Goal: Check status: Check status

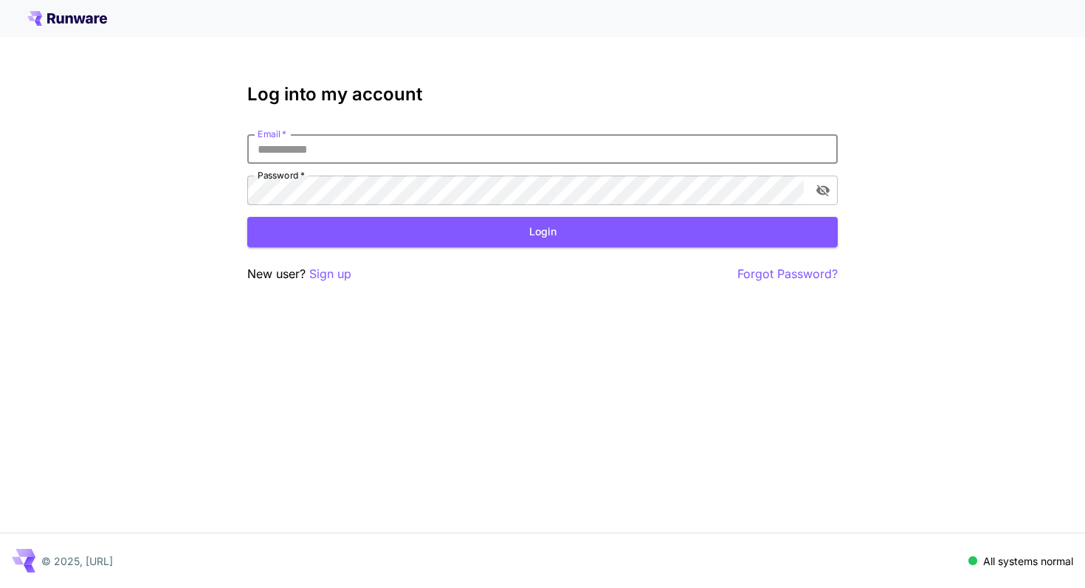
click at [653, 142] on input "Email   *" at bounding box center [542, 149] width 591 height 30
paste input "**********"
click at [255, 154] on input "**********" at bounding box center [542, 149] width 591 height 30
click at [292, 176] on label "Password   *" at bounding box center [281, 175] width 47 height 13
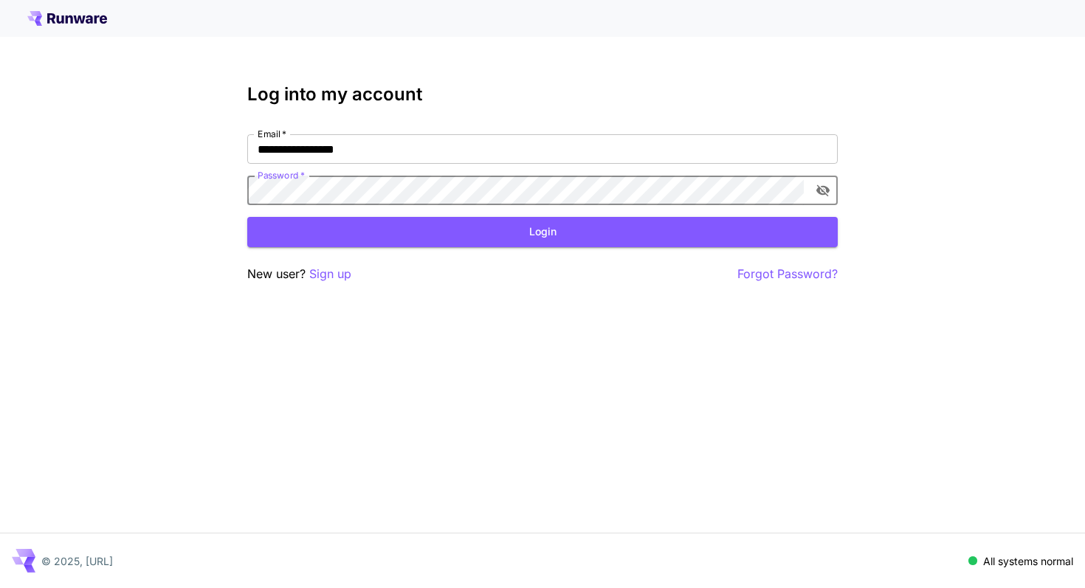
click button "Login" at bounding box center [542, 232] width 591 height 30
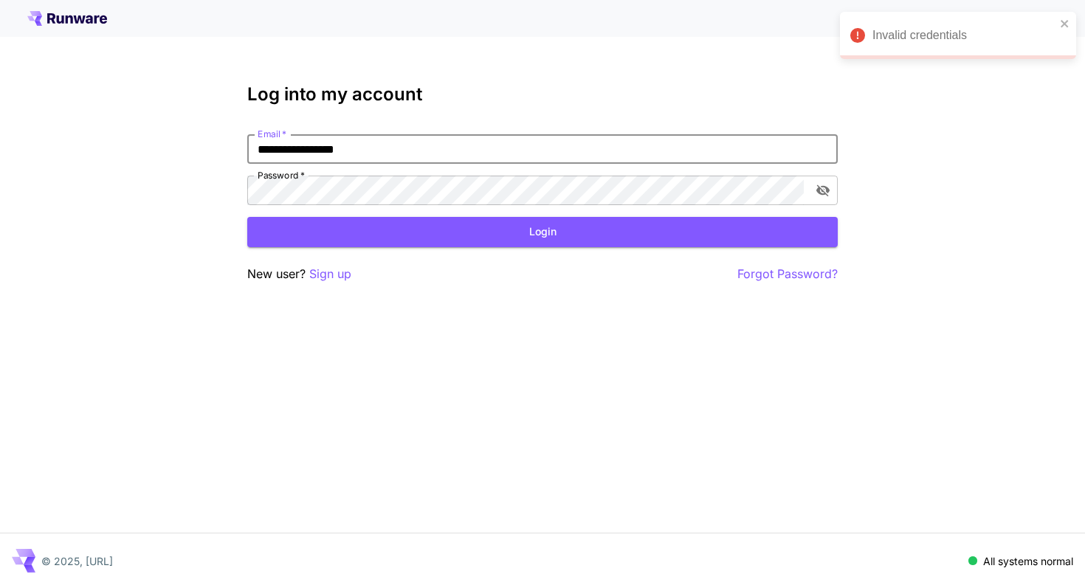
click at [272, 148] on input "**********" at bounding box center [542, 149] width 591 height 30
type input "**********"
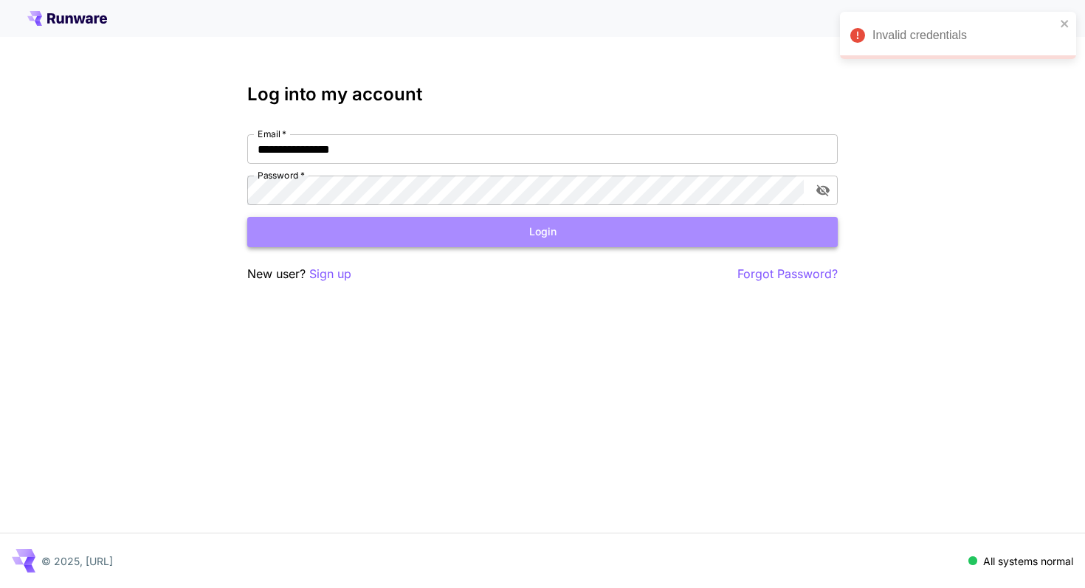
click at [443, 227] on button "Login" at bounding box center [542, 232] width 591 height 30
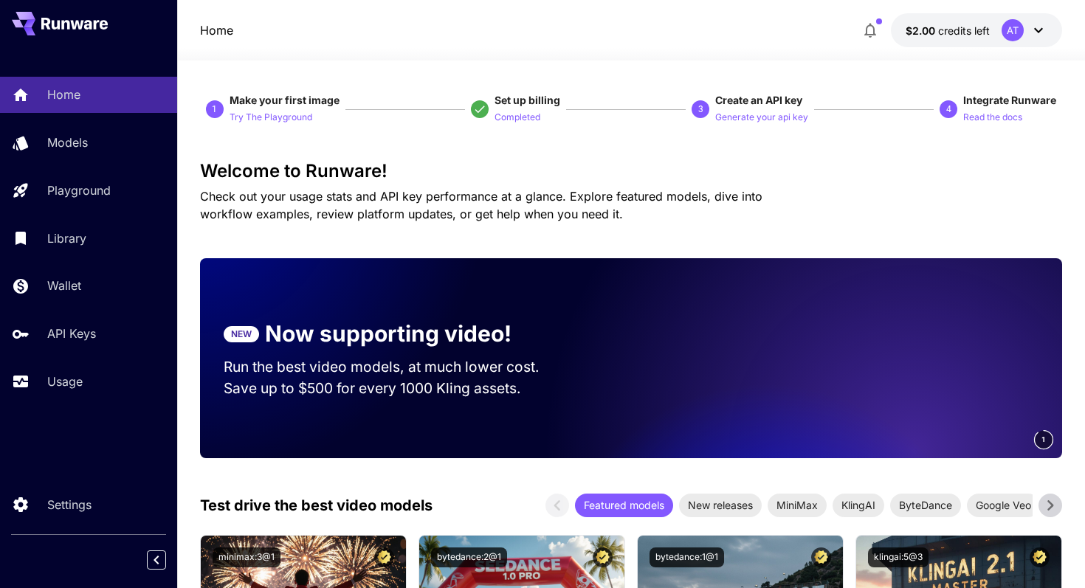
click at [971, 38] on button "$2.00 credits left AT" at bounding box center [976, 30] width 171 height 34
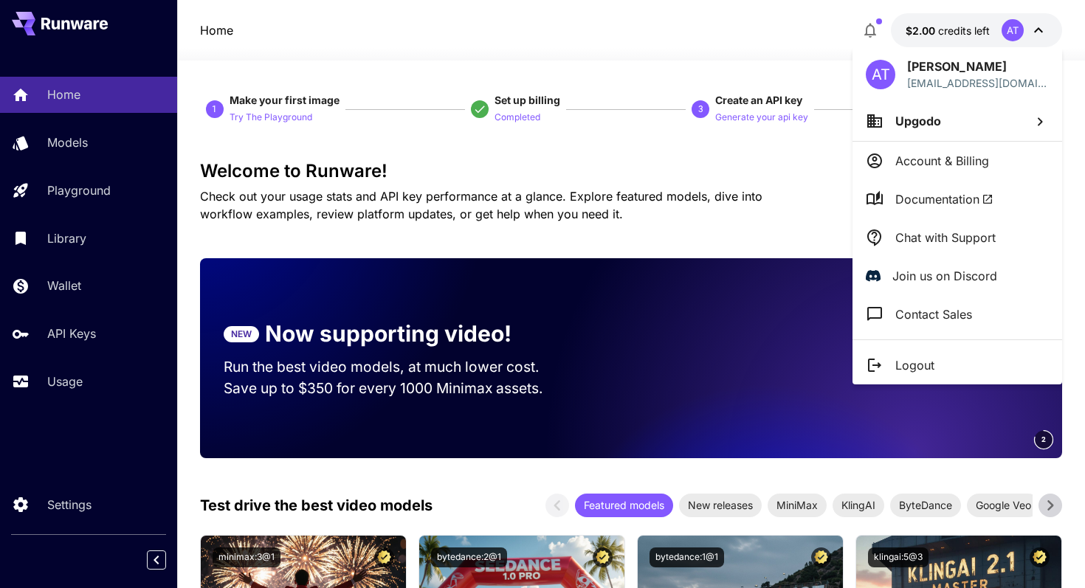
drag, startPoint x: 876, startPoint y: 168, endPoint x: 862, endPoint y: 132, distance: 38.5
click at [862, 133] on div "AT Andy Tran atran@upgodo.com Upgodo Account & Billing Documentation Chat with …" at bounding box center [958, 215] width 210 height 337
click at [865, 131] on li "Upgodo" at bounding box center [958, 121] width 210 height 40
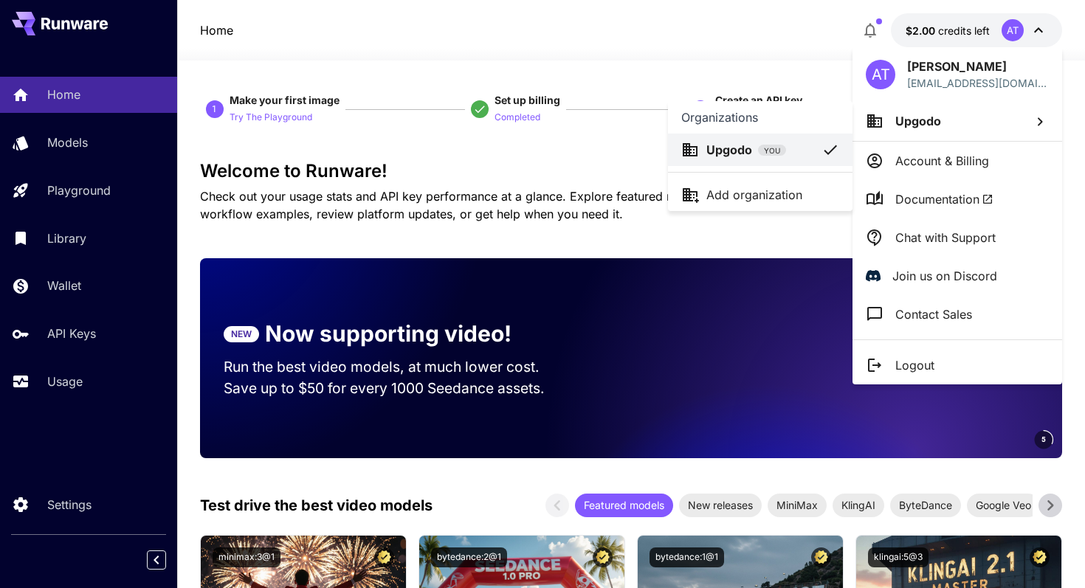
click at [920, 159] on div at bounding box center [542, 294] width 1085 height 588
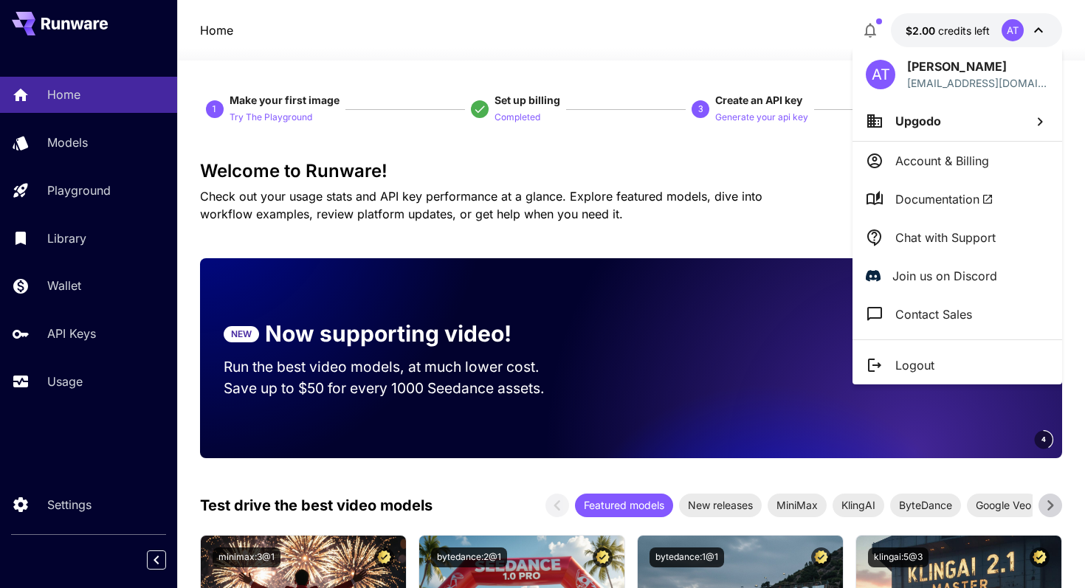
click at [916, 159] on p "Account & Billing" at bounding box center [942, 161] width 94 height 18
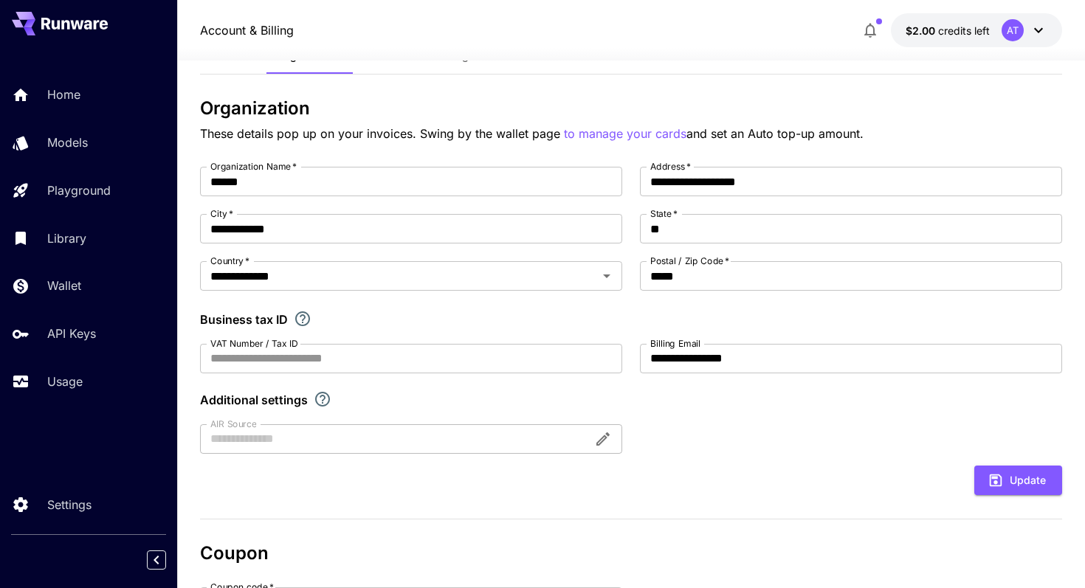
scroll to position [78, 0]
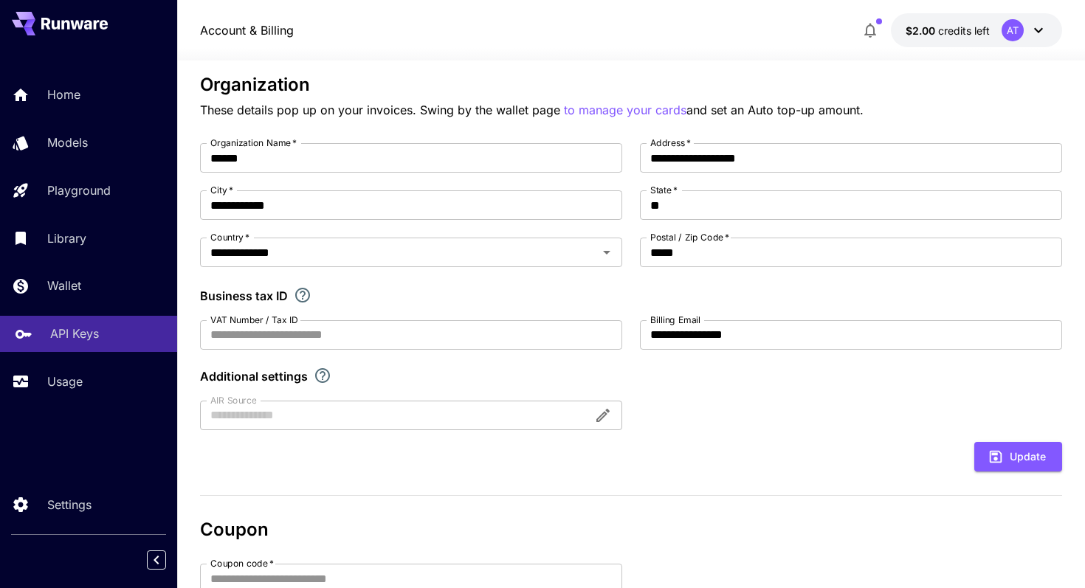
click at [69, 331] on p "API Keys" at bounding box center [74, 334] width 49 height 18
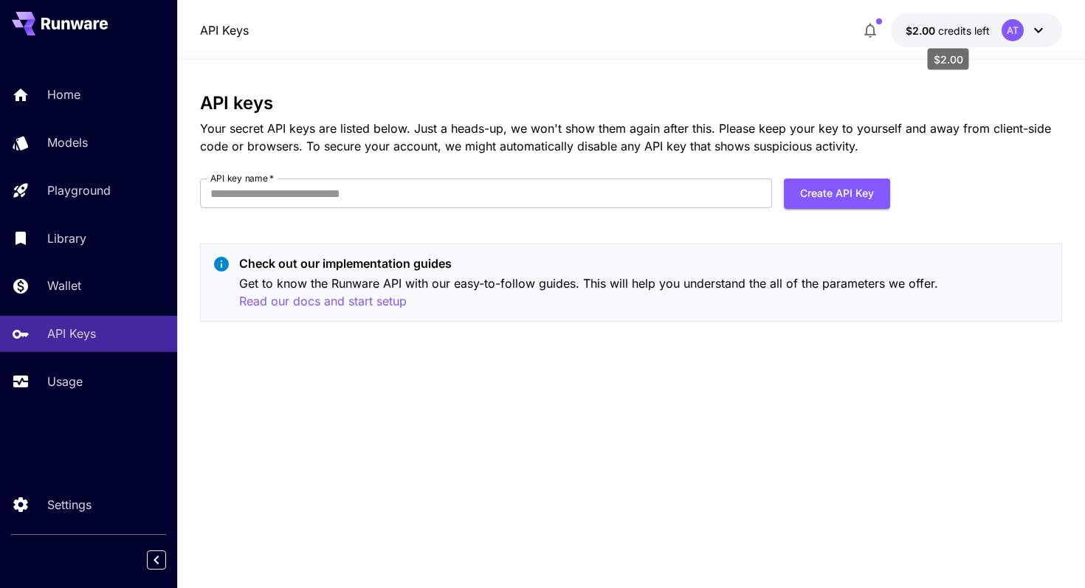
click at [950, 23] on p "$2.00 credits left" at bounding box center [948, 31] width 84 height 16
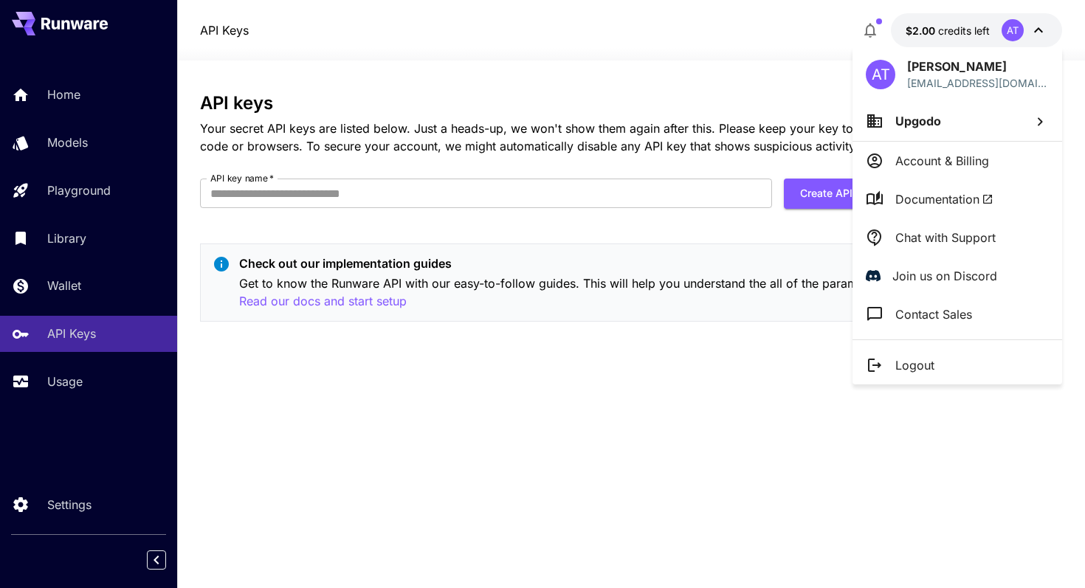
click at [73, 93] on div at bounding box center [542, 294] width 1085 height 588
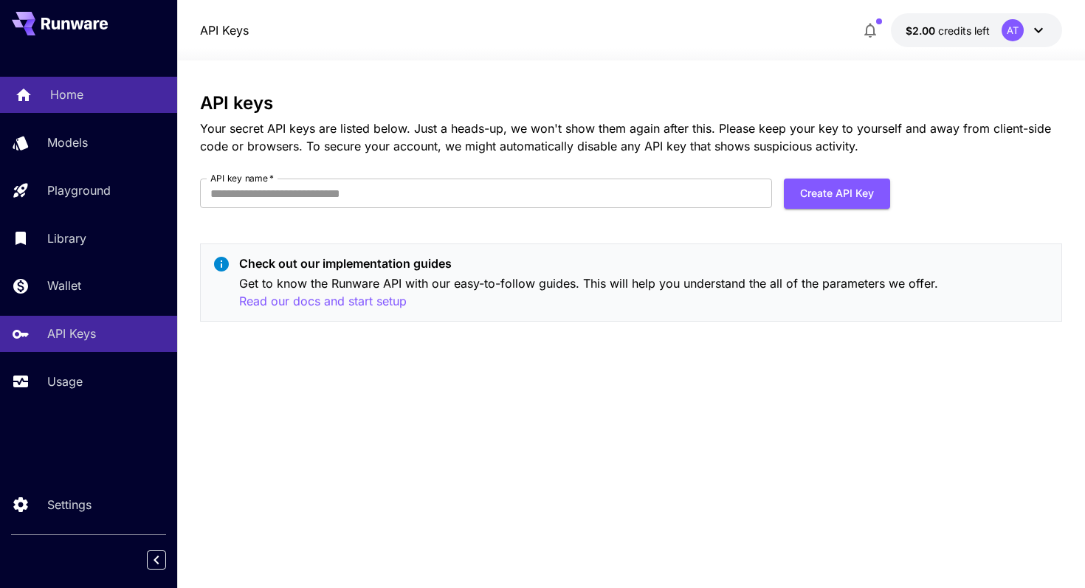
click at [105, 97] on div "Home" at bounding box center [107, 95] width 115 height 18
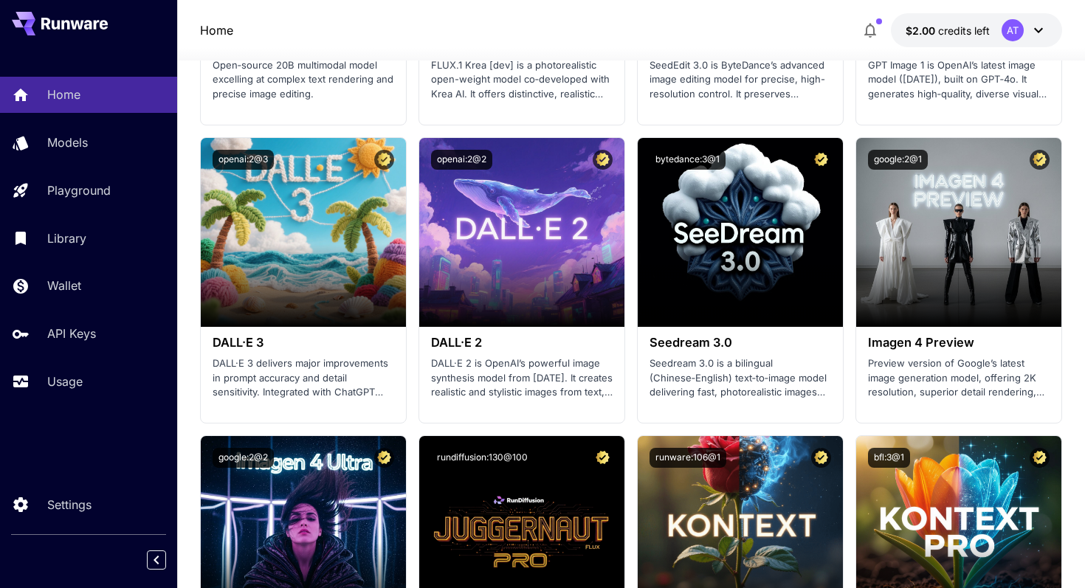
scroll to position [2171, 0]
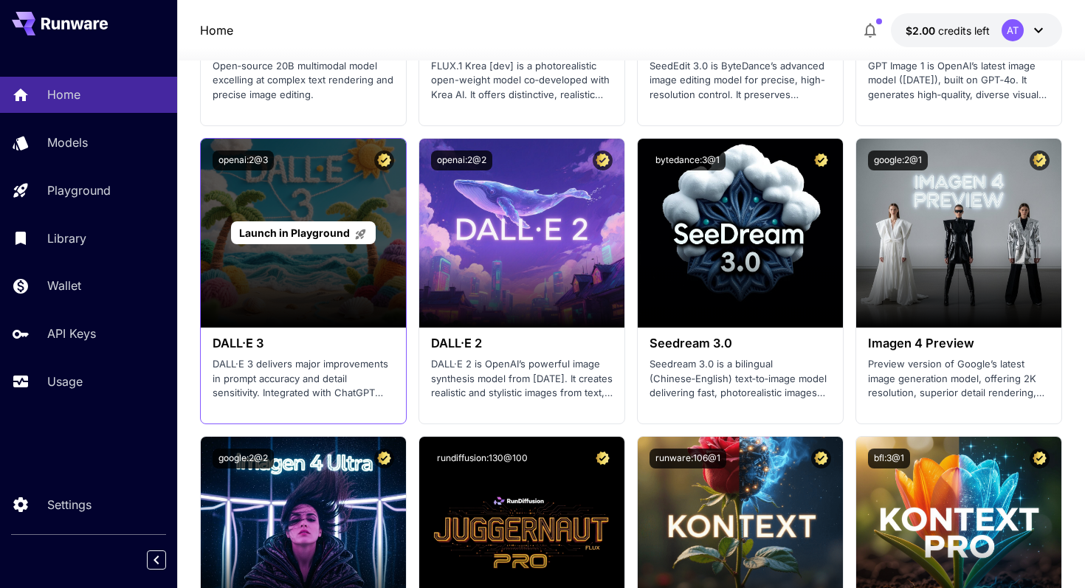
click at [327, 317] on div "Launch in Playground" at bounding box center [303, 233] width 205 height 189
click at [318, 230] on span "Launch in Playground" at bounding box center [294, 233] width 111 height 13
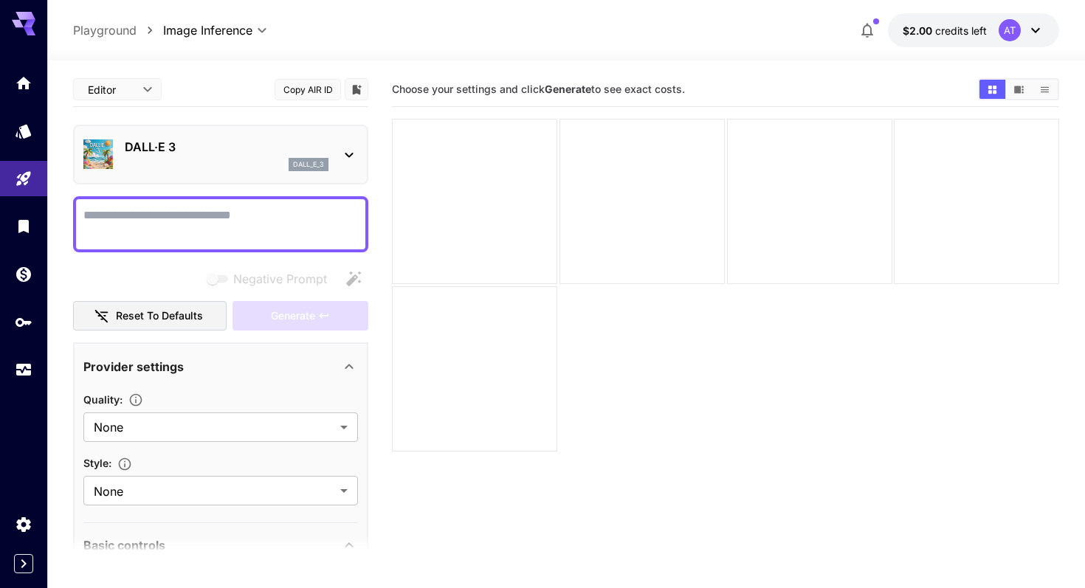
click at [345, 157] on icon at bounding box center [349, 155] width 18 height 18
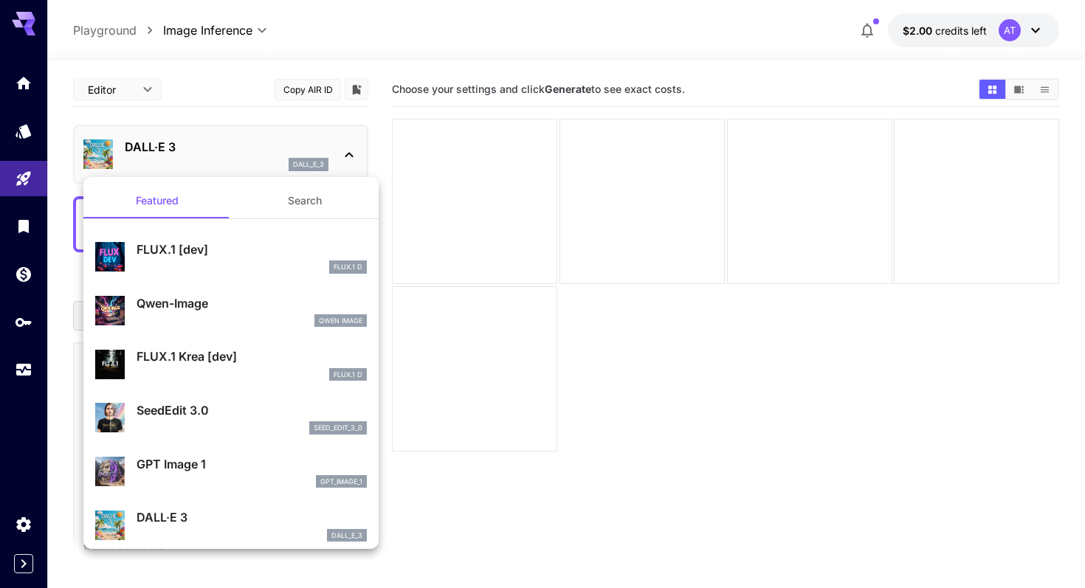
click at [379, 124] on div at bounding box center [542, 294] width 1085 height 588
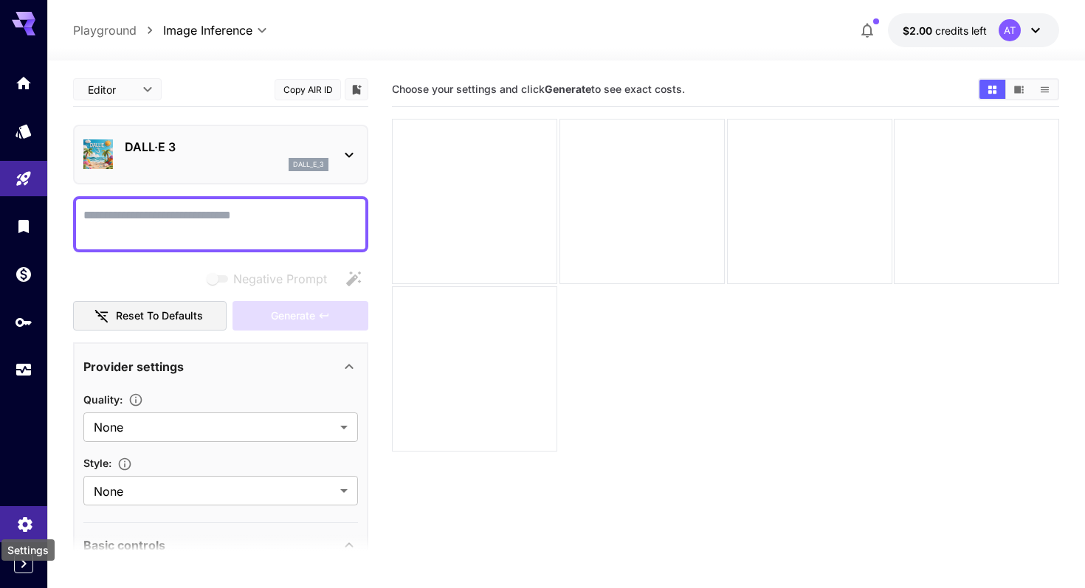
click at [27, 527] on icon "Settings" at bounding box center [25, 521] width 18 height 18
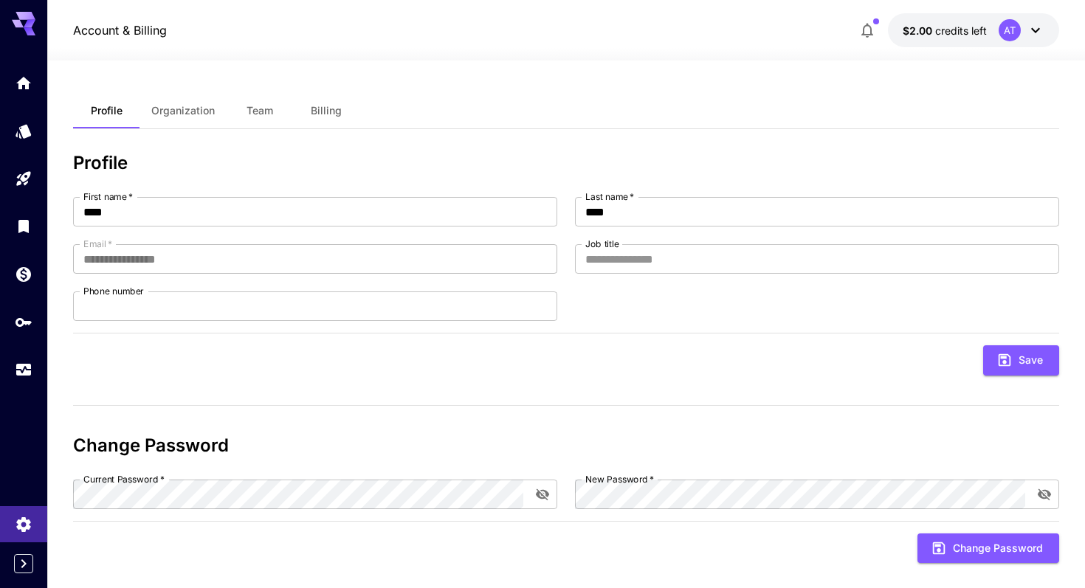
click at [19, 465] on div at bounding box center [23, 294] width 47 height 588
click at [16, 318] on icon "API Keys" at bounding box center [25, 319] width 18 height 18
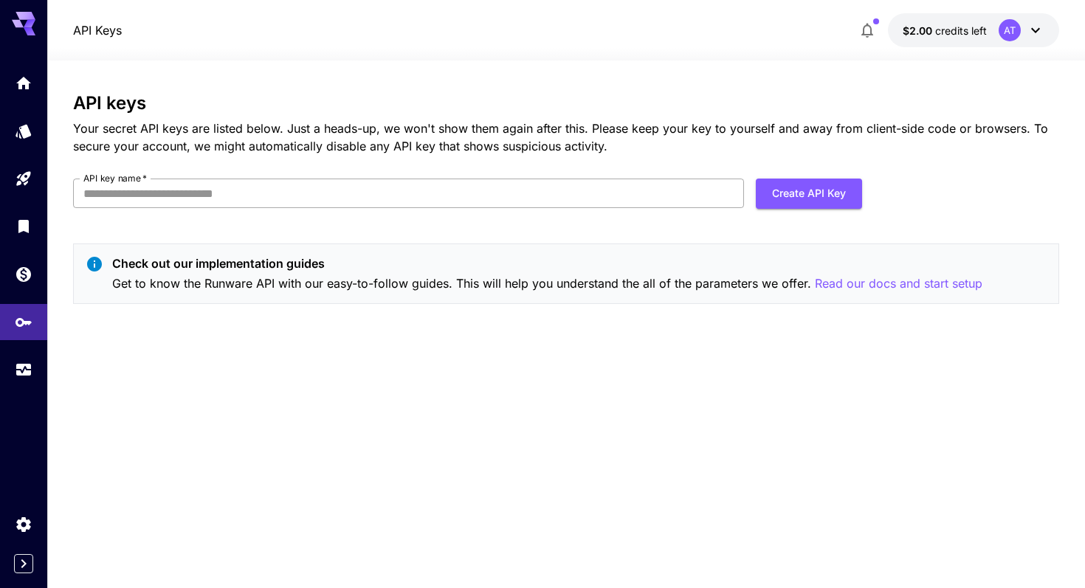
click at [619, 205] on input "API key name   *" at bounding box center [408, 194] width 671 height 30
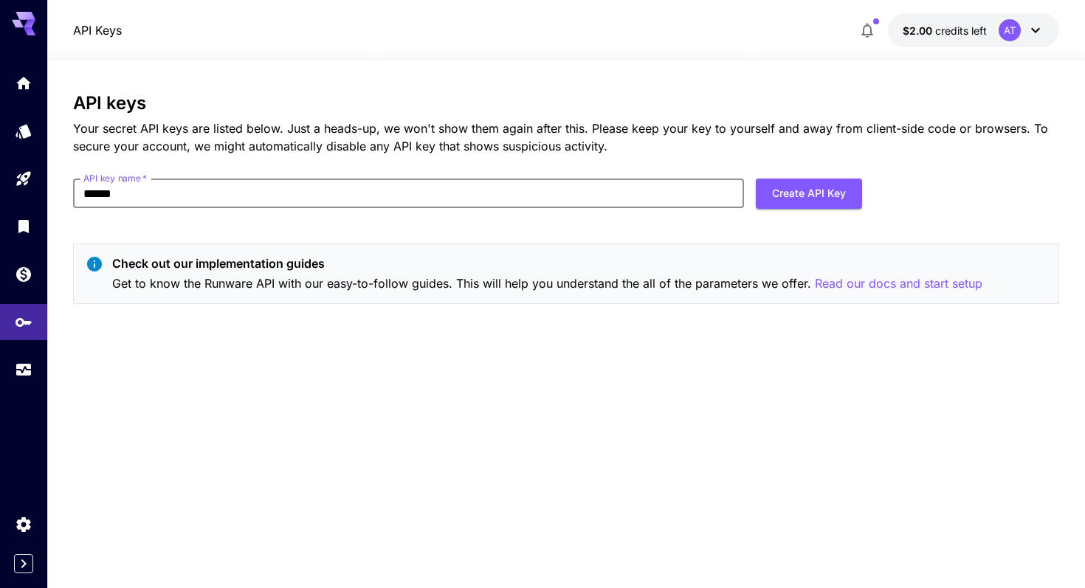
type input "******"
click at [668, 249] on div "Check out our implementation guides Get to know the Runware API with our easy-t…" at bounding box center [566, 274] width 986 height 61
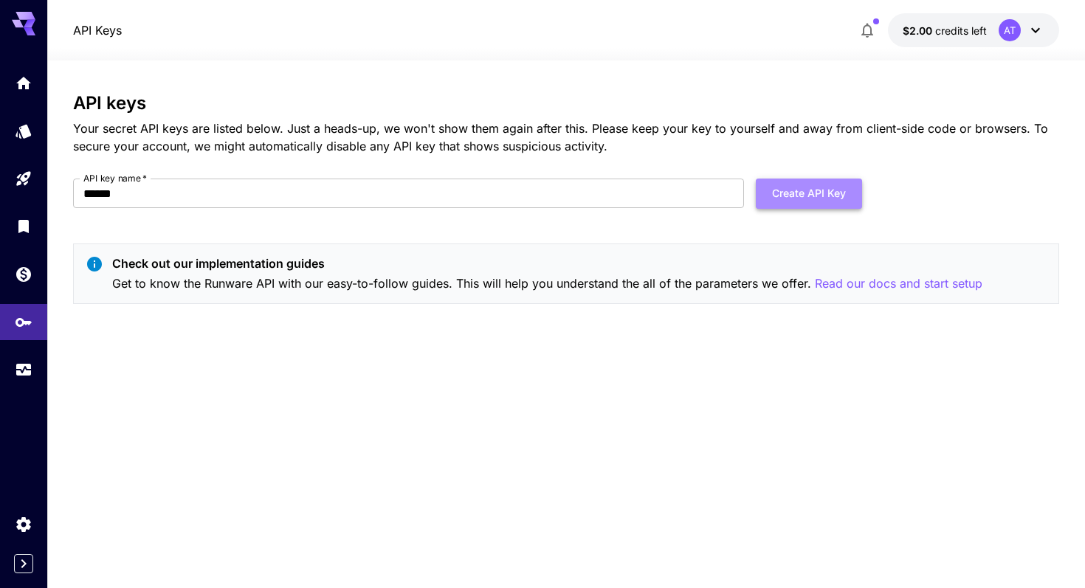
click at [818, 196] on button "Create API Key" at bounding box center [809, 194] width 106 height 30
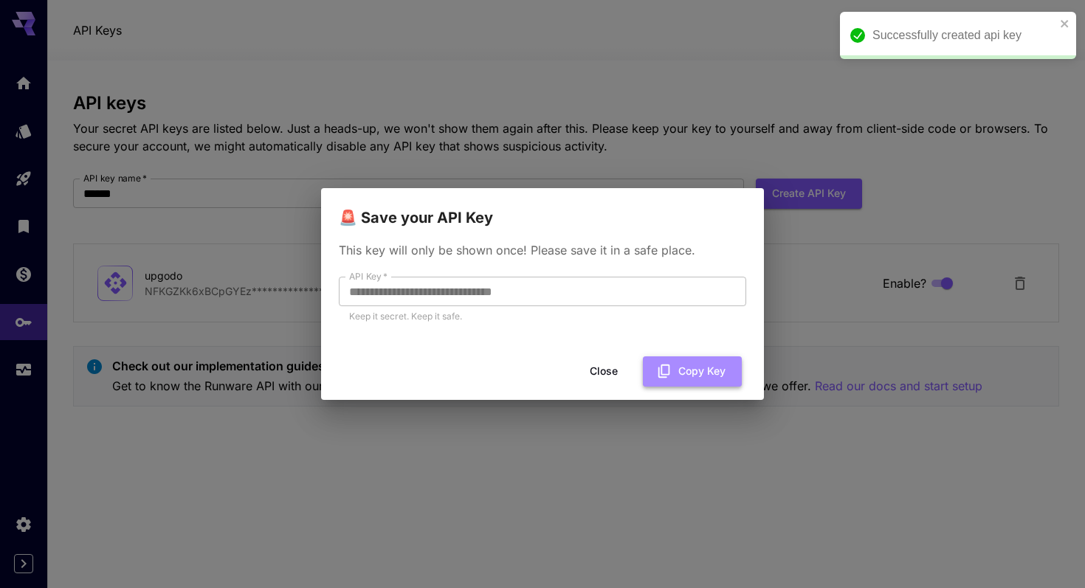
click at [667, 368] on icon "button" at bounding box center [664, 371] width 16 height 16
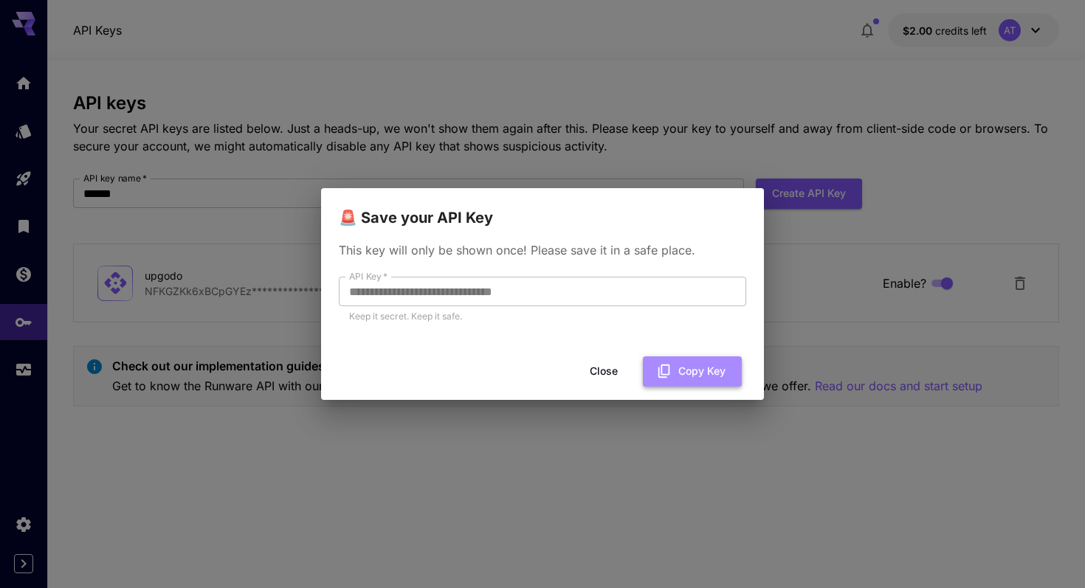
click at [670, 365] on icon "button" at bounding box center [664, 371] width 16 height 16
click at [610, 370] on button "Close" at bounding box center [604, 372] width 66 height 30
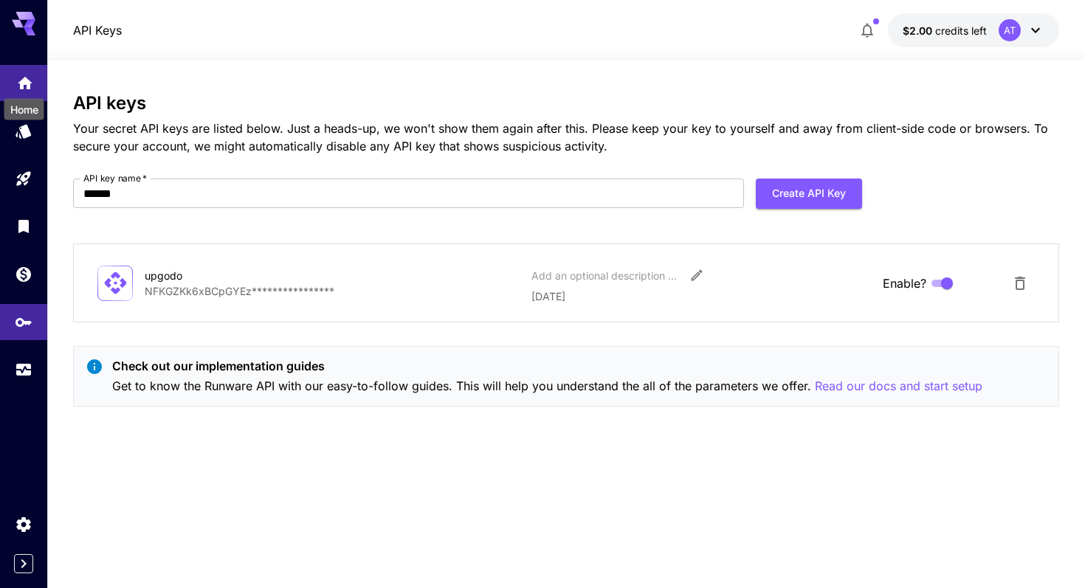
click at [19, 78] on icon "Home" at bounding box center [25, 79] width 18 height 18
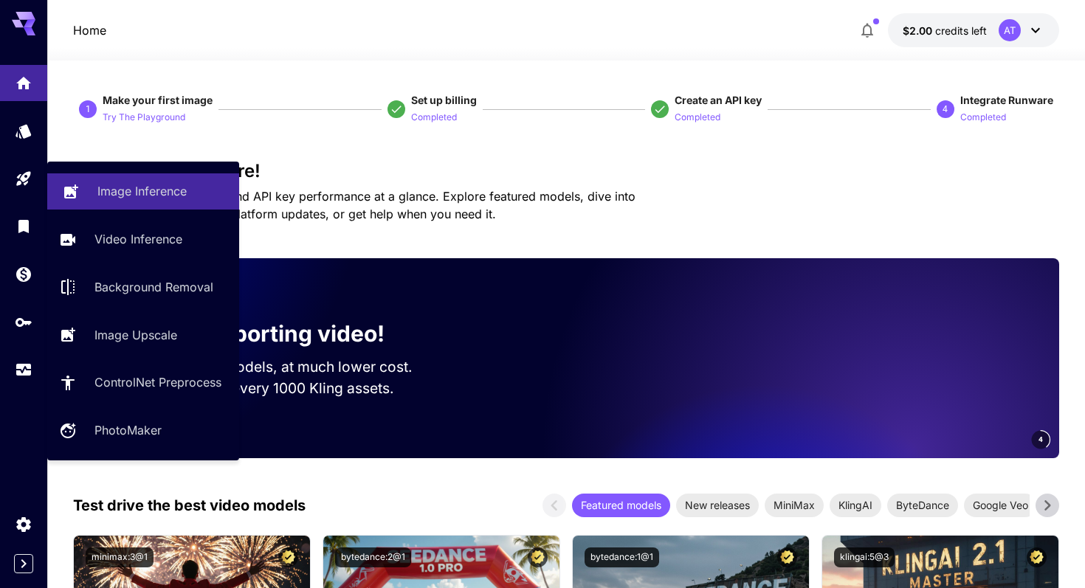
click at [165, 193] on p "Image Inference" at bounding box center [141, 191] width 89 height 18
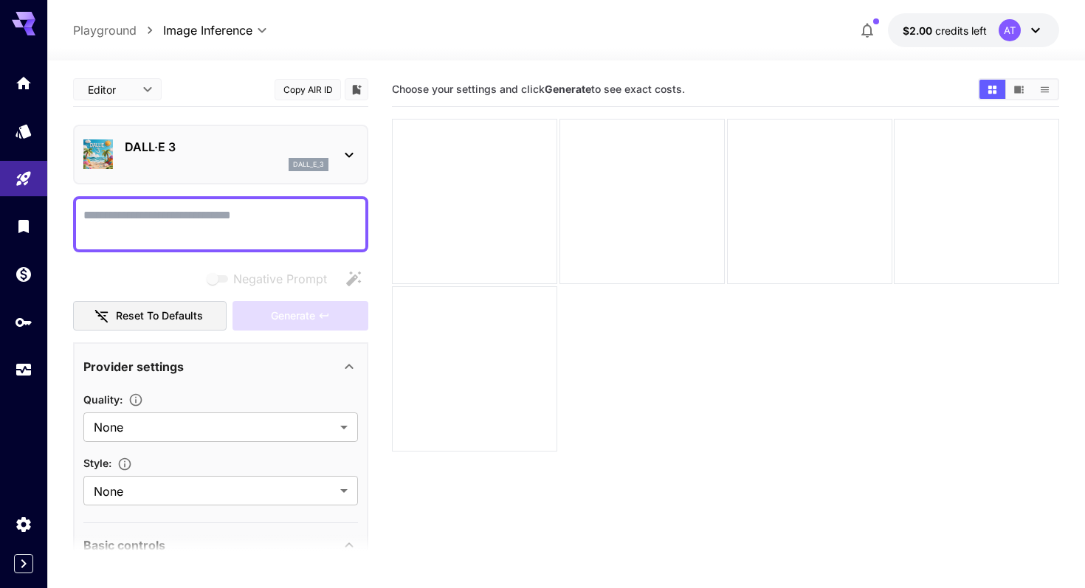
click at [196, 151] on p "DALL·E 3" at bounding box center [227, 147] width 204 height 18
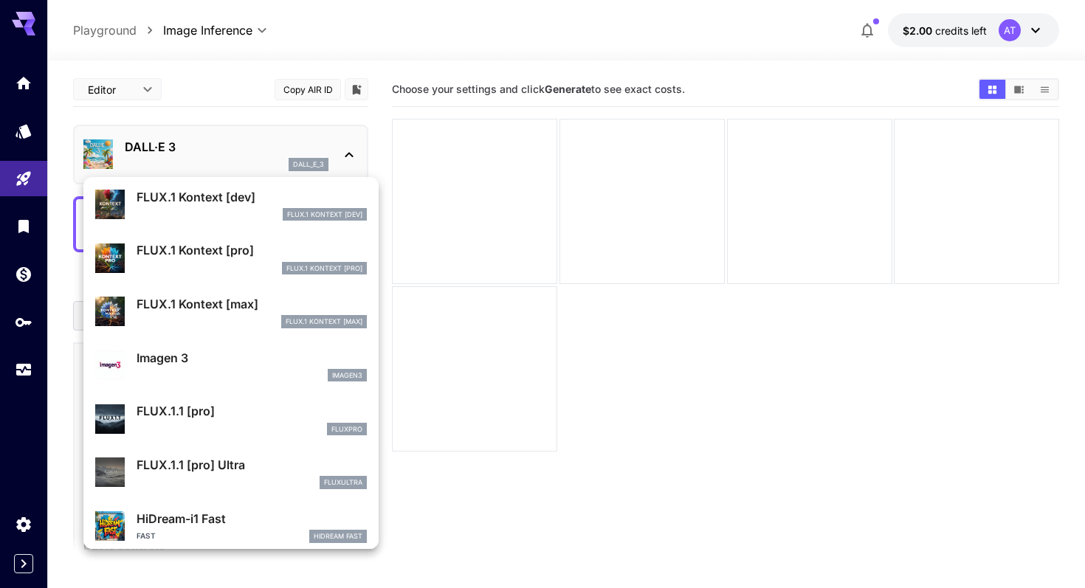
scroll to position [486, 0]
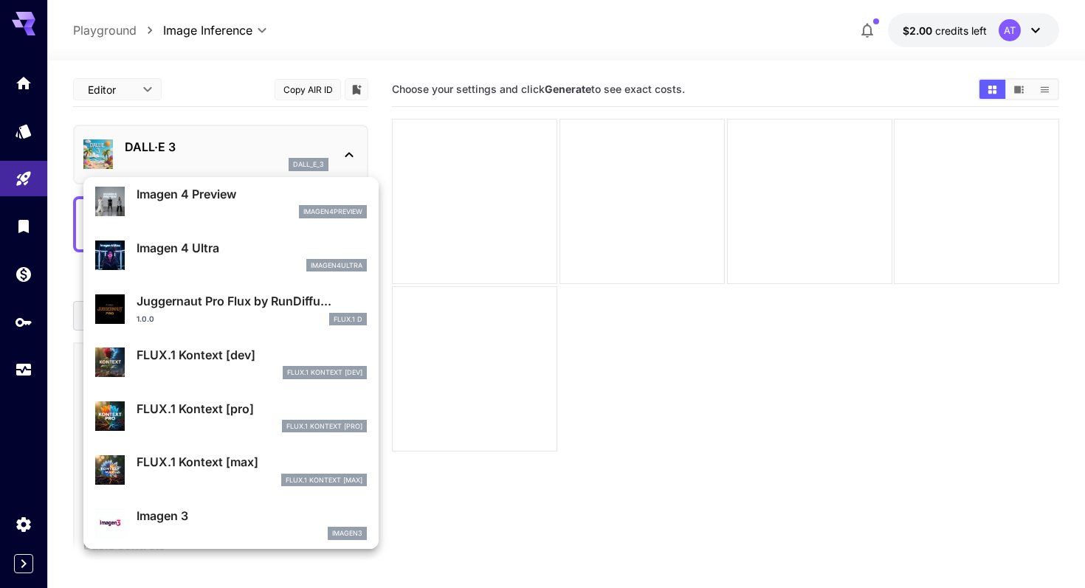
click at [205, 487] on div "FLUX.1 Kontext [max] FLUX.1 Kontext [max]" at bounding box center [231, 469] width 272 height 45
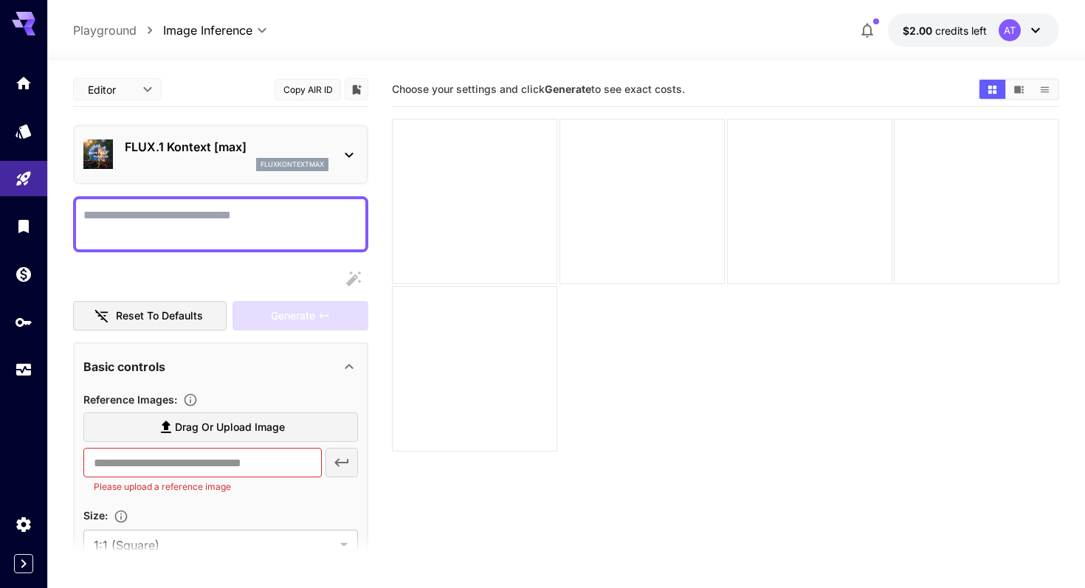
scroll to position [10, 0]
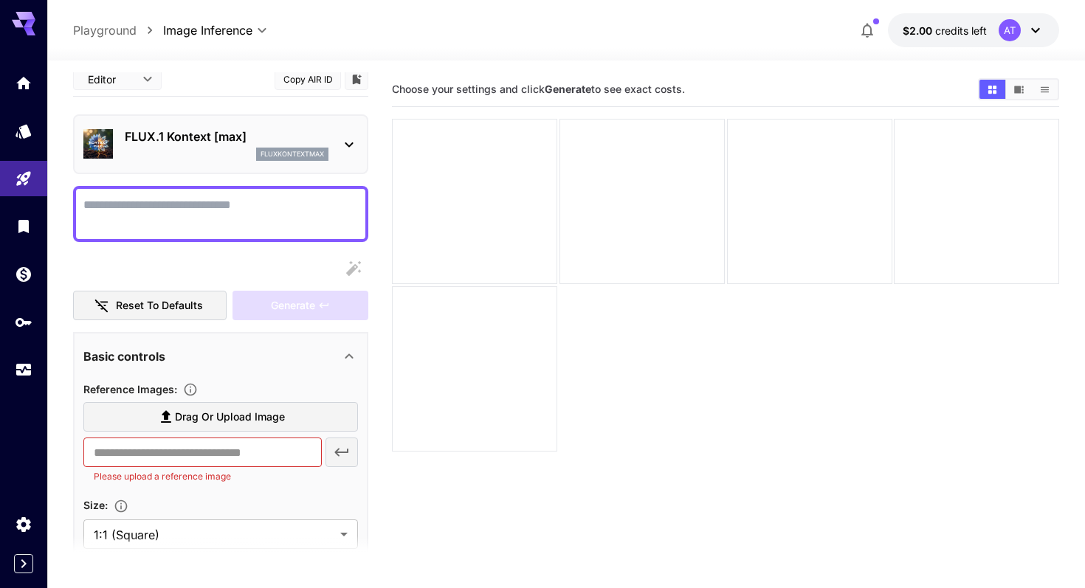
click at [285, 151] on p "fluxkontextmax" at bounding box center [292, 154] width 63 height 10
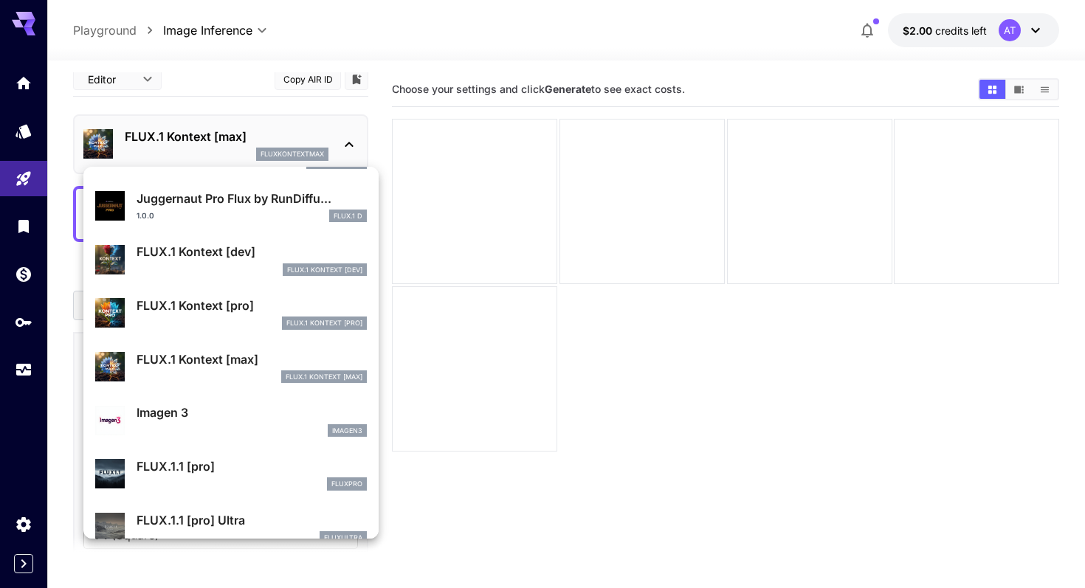
scroll to position [0, 0]
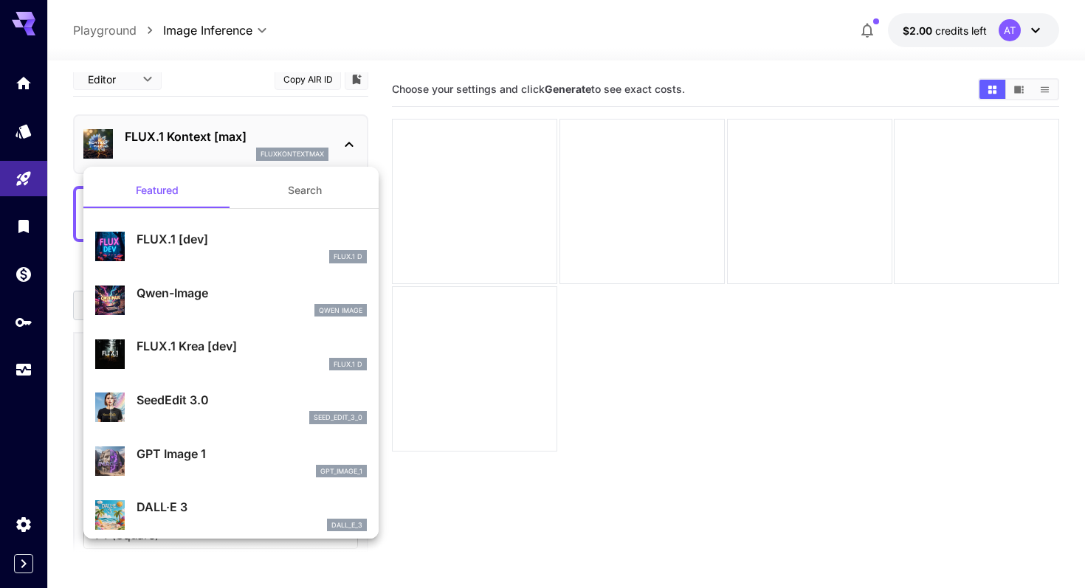
click at [293, 256] on div "FLUX.1 D" at bounding box center [252, 256] width 230 height 13
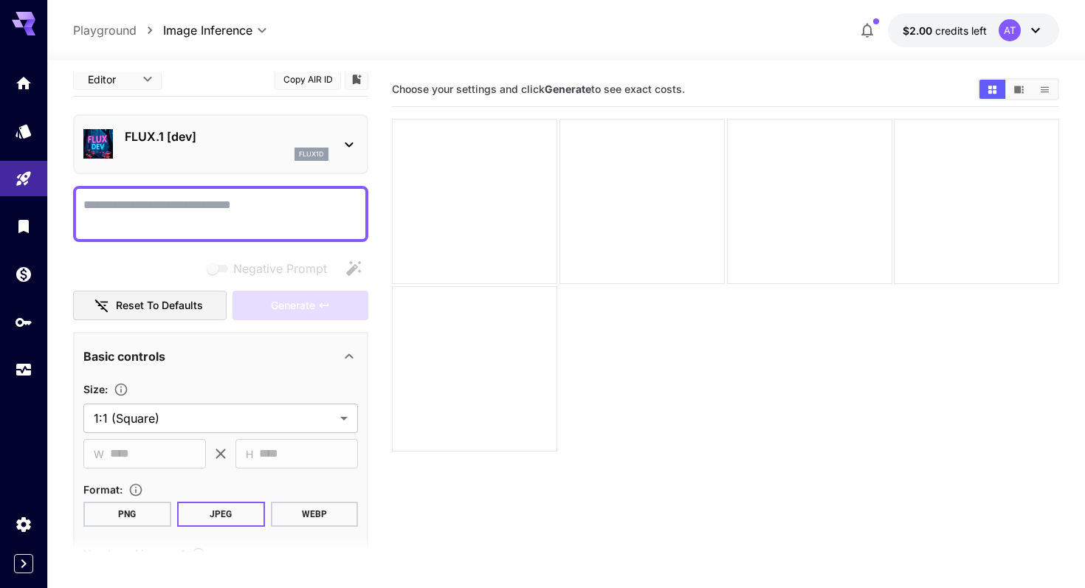
click at [101, 65] on div "**********" at bounding box center [566, 383] width 986 height 644
click at [120, 79] on body "**********" at bounding box center [542, 352] width 1085 height 705
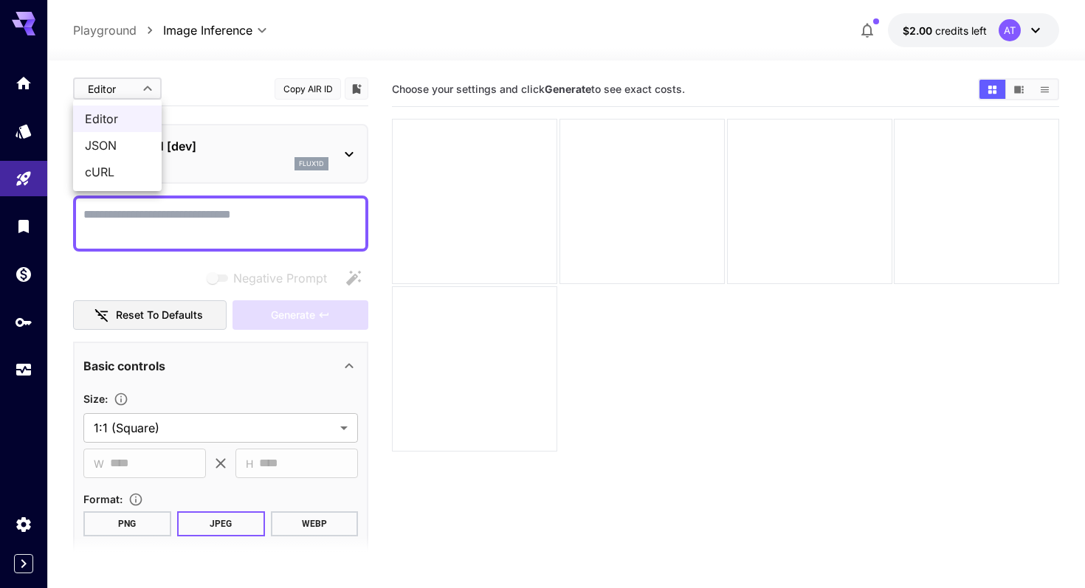
click at [188, 78] on div at bounding box center [542, 294] width 1085 height 588
click at [331, 143] on div "FLUX.1 [dev] flux1d" at bounding box center [220, 153] width 275 height 45
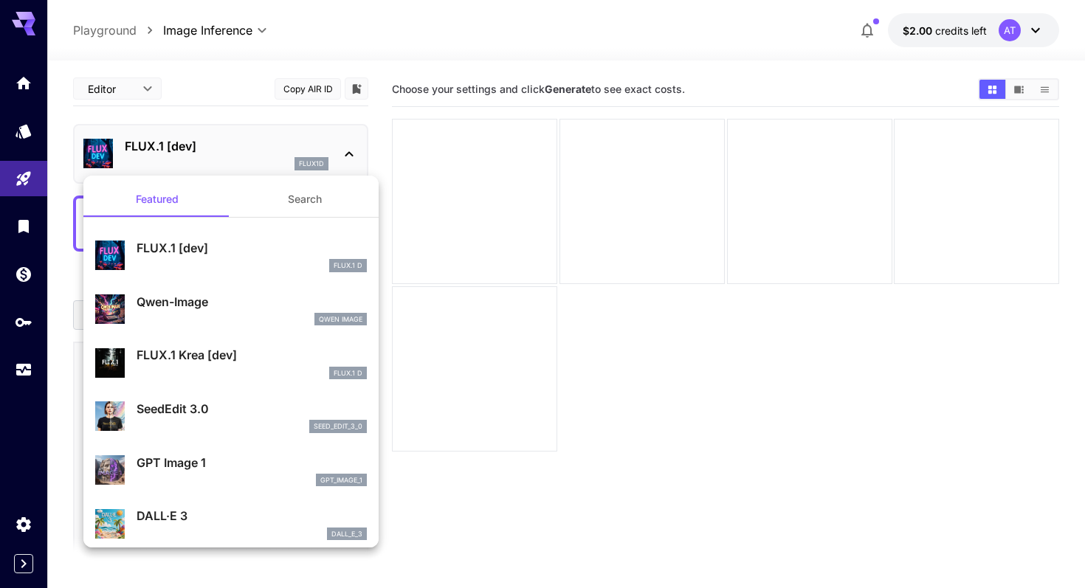
click at [15, 141] on div at bounding box center [542, 294] width 1085 height 588
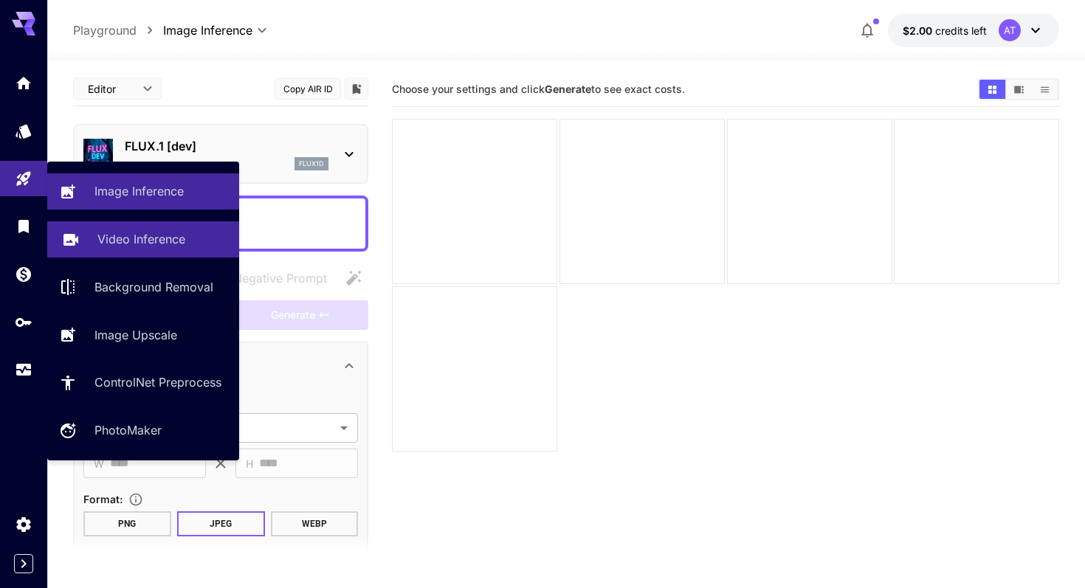
click at [106, 256] on link "Video Inference" at bounding box center [143, 239] width 192 height 36
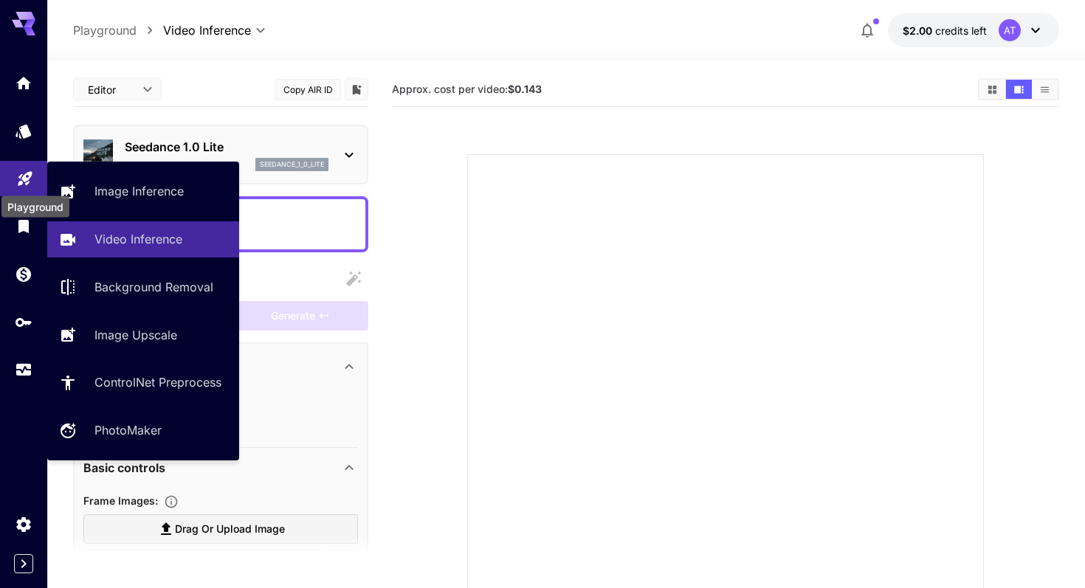
click at [31, 183] on icon "Playground" at bounding box center [25, 174] width 18 height 18
type input "**********"
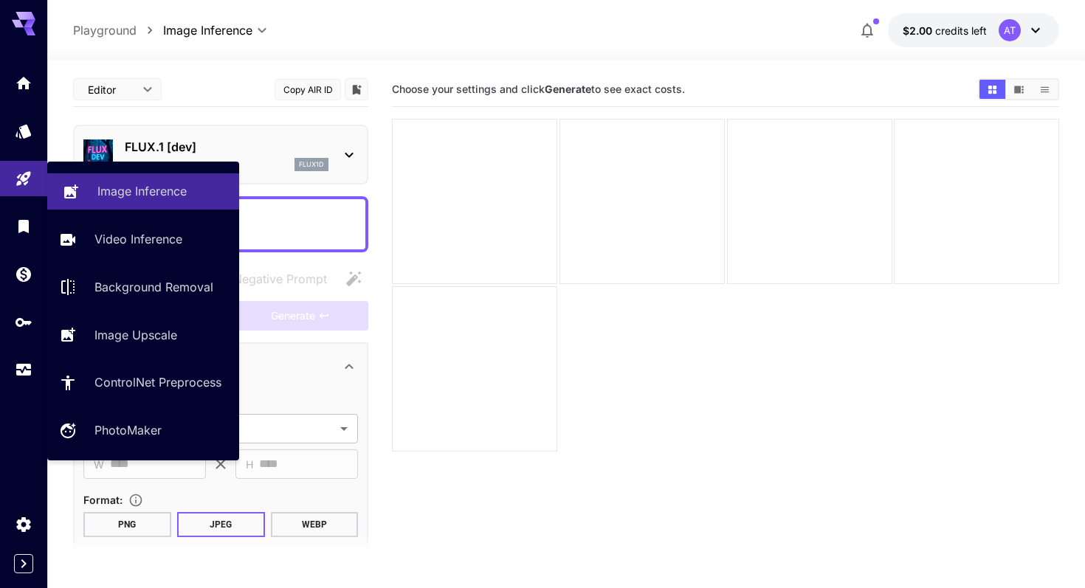
click at [131, 190] on p "Image Inference" at bounding box center [141, 191] width 89 height 18
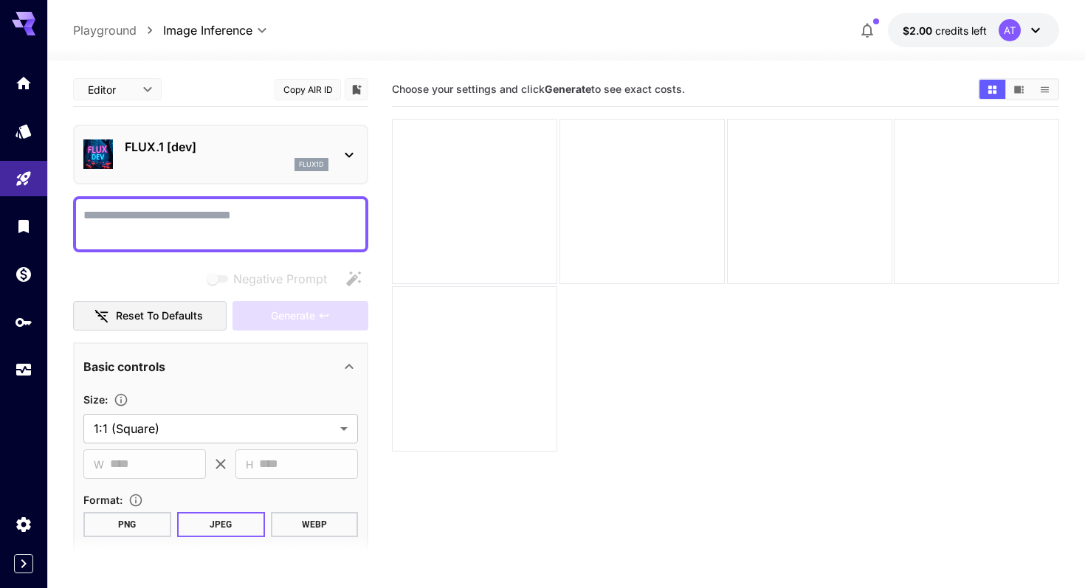
click at [352, 162] on icon at bounding box center [349, 155] width 18 height 18
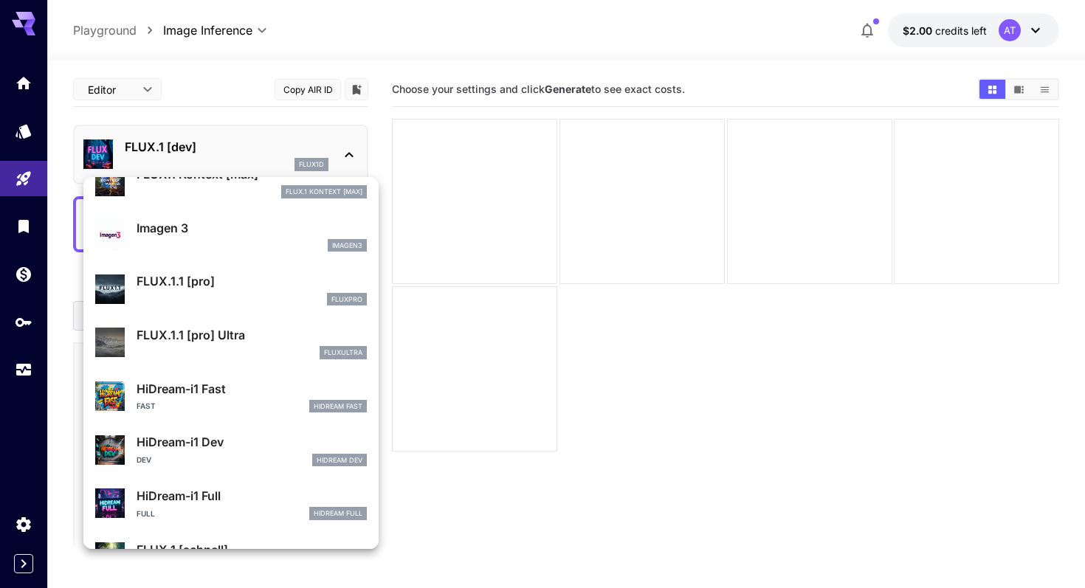
scroll to position [817, 0]
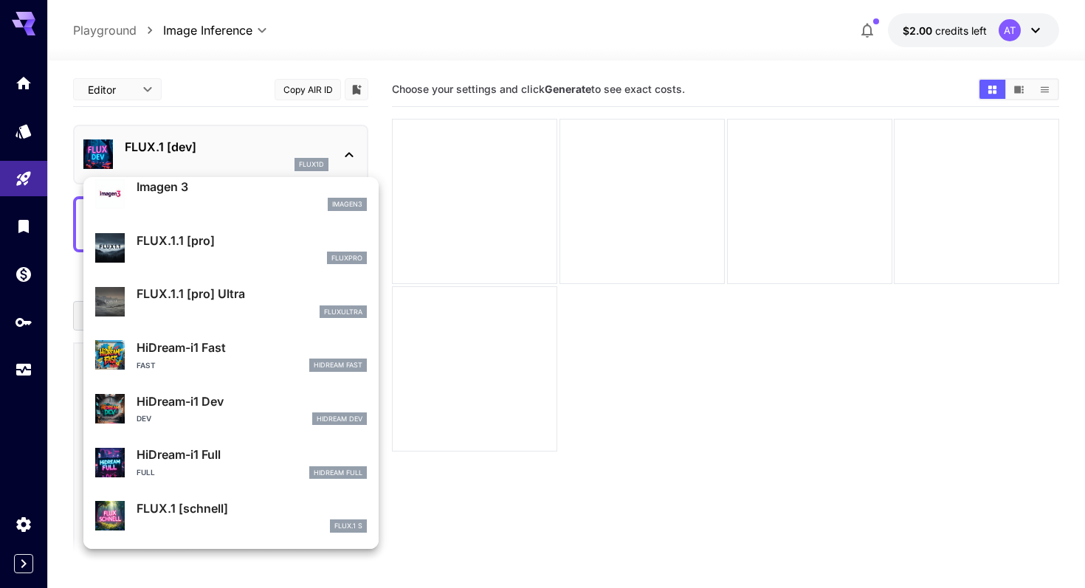
click at [353, 110] on div at bounding box center [542, 294] width 1085 height 588
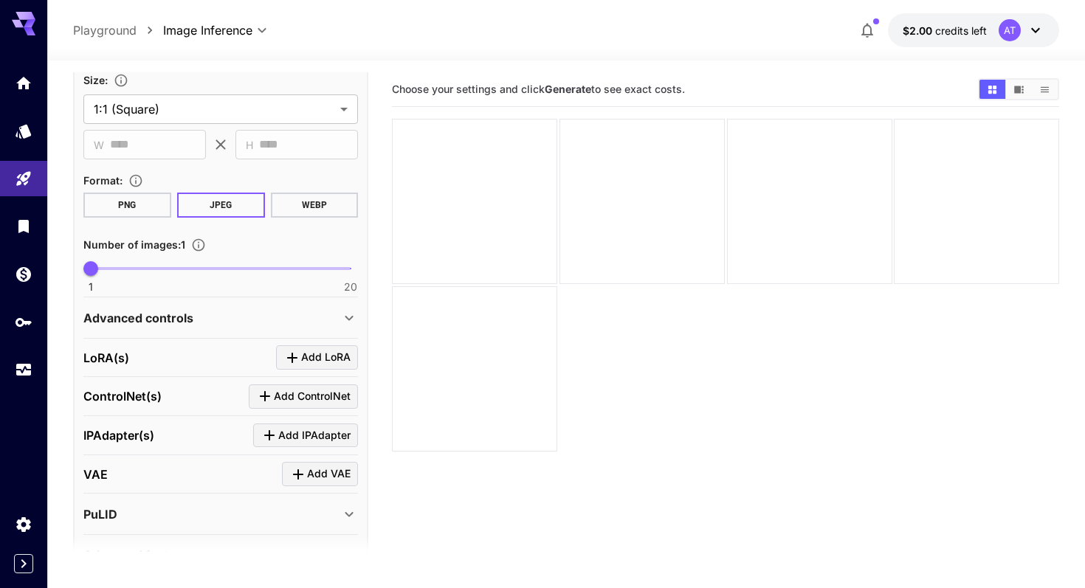
scroll to position [226, 0]
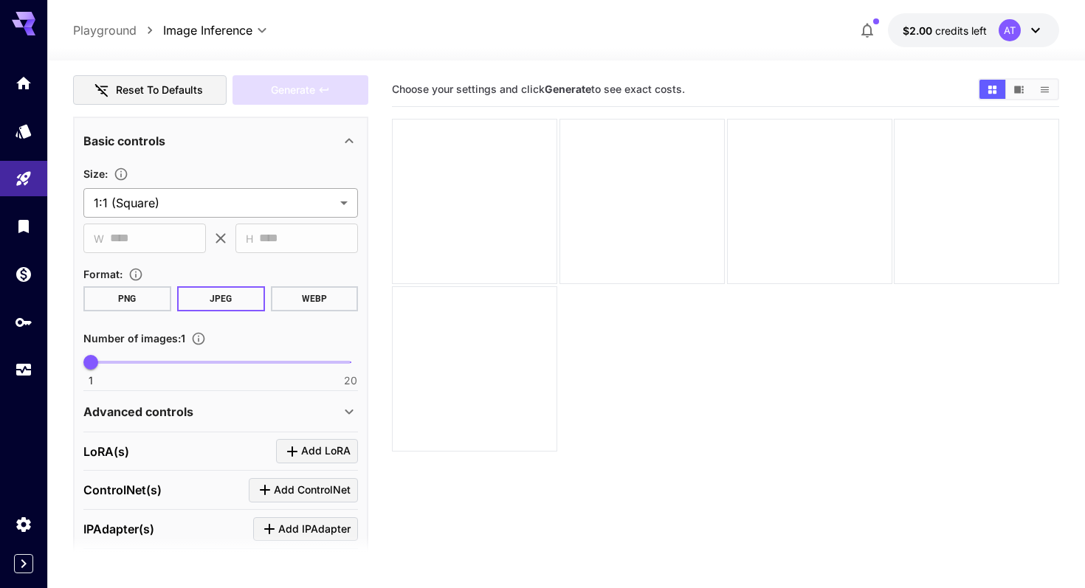
click at [332, 196] on body "**********" at bounding box center [542, 352] width 1085 height 705
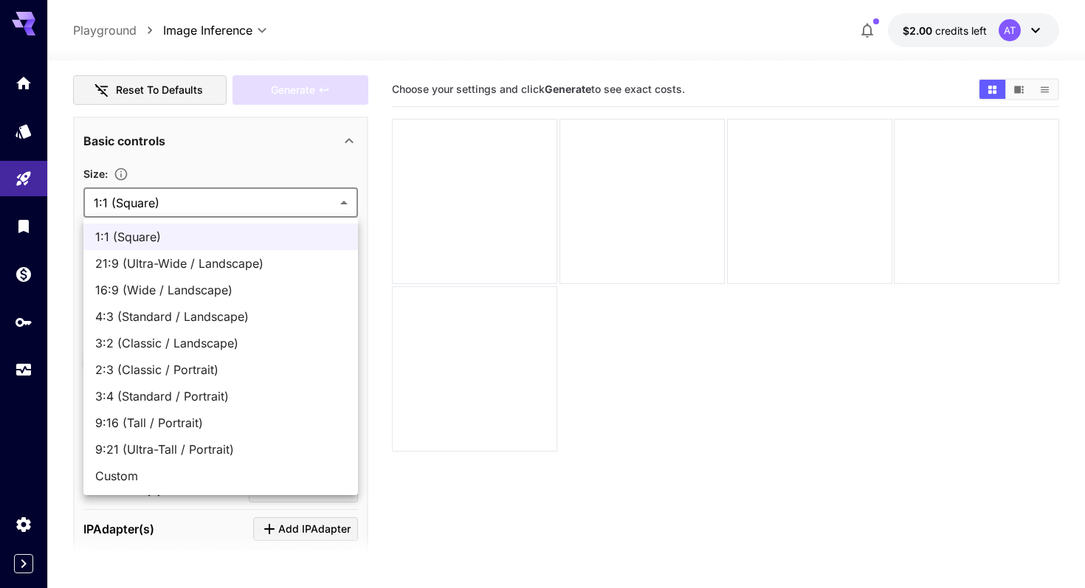
click at [369, 175] on div at bounding box center [542, 294] width 1085 height 588
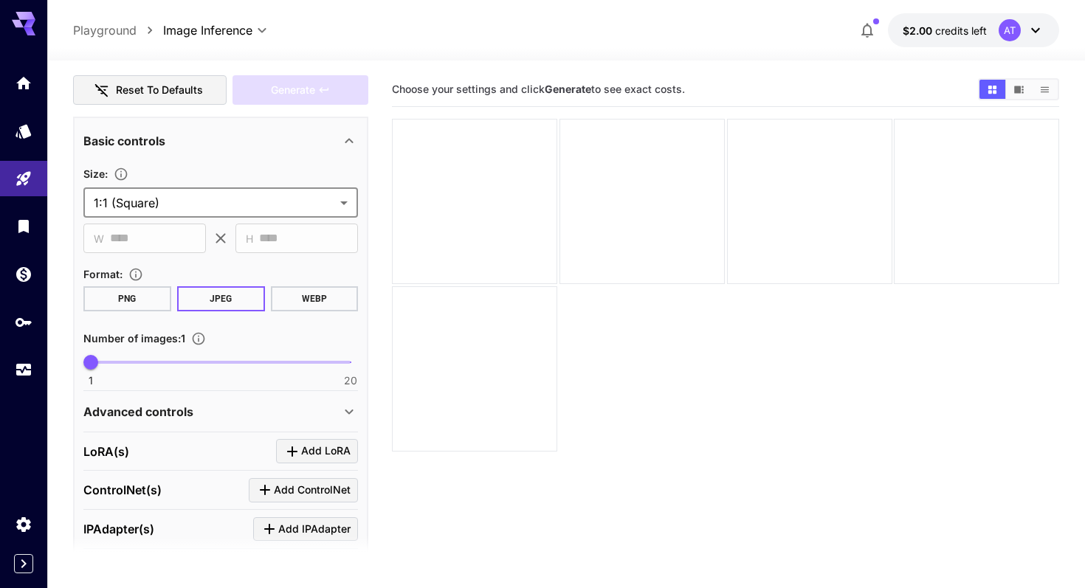
click at [369, 175] on div "1:1 (Square) 21:9 (Ultra-Wide / Landscape) 16:9 (Wide / Landscape) 4:3 (Standar…" at bounding box center [542, 294] width 1085 height 588
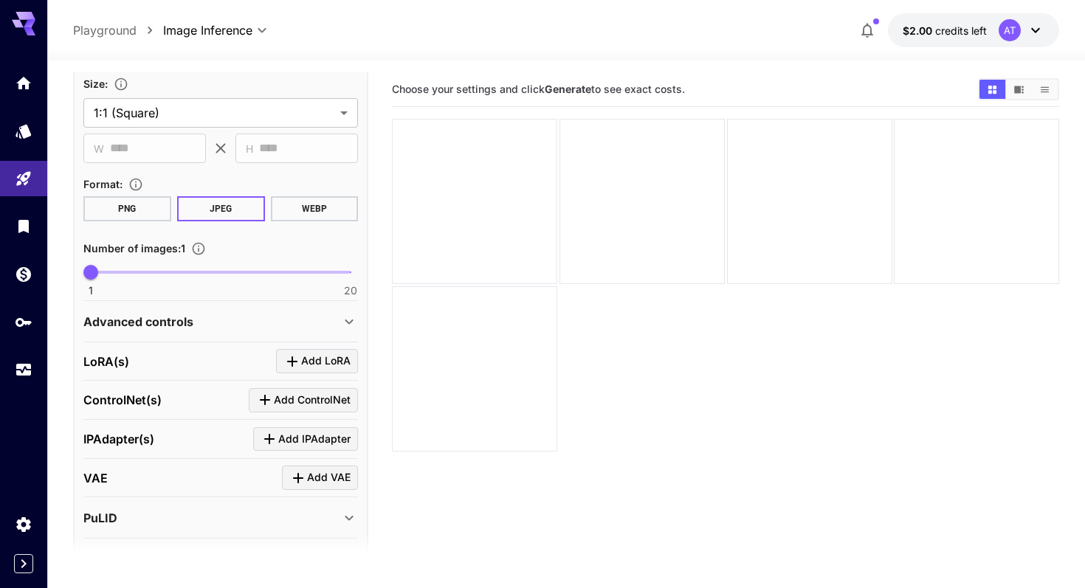
scroll to position [401, 0]
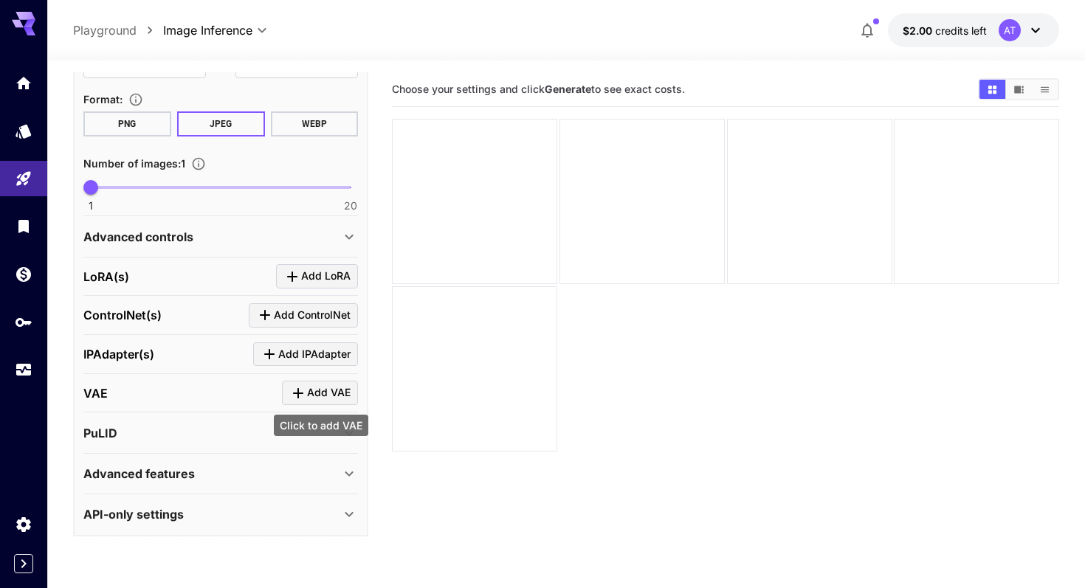
click at [304, 385] on icon "Click to add VAE" at bounding box center [298, 394] width 18 height 18
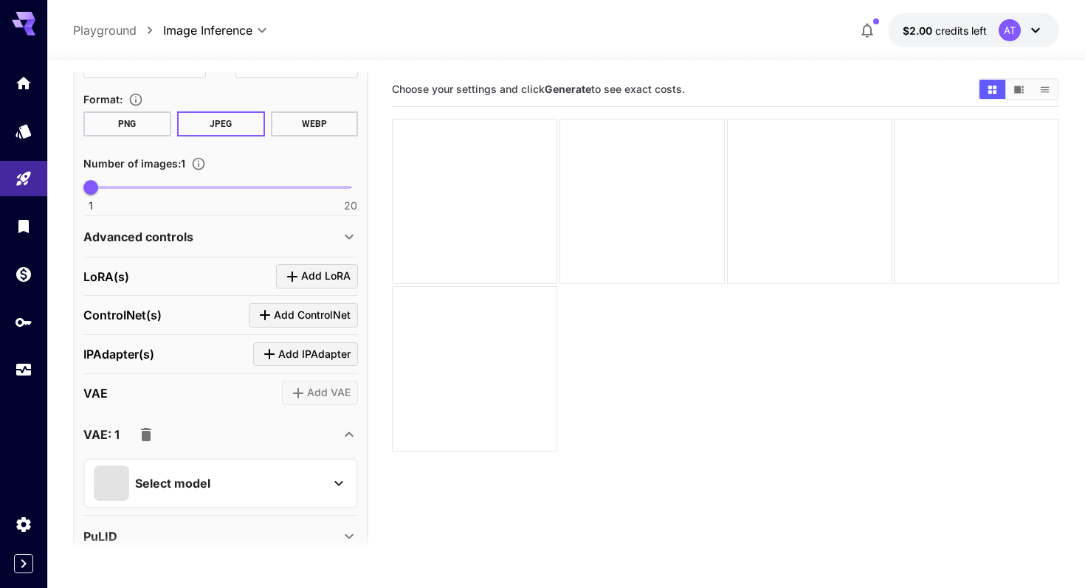
click at [171, 475] on p "Select model" at bounding box center [172, 484] width 75 height 18
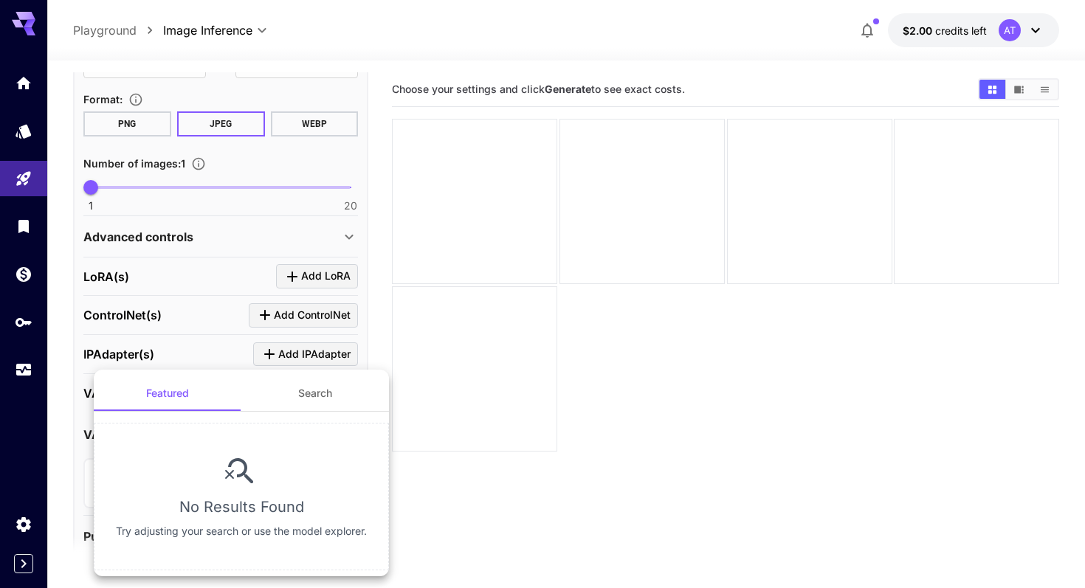
click at [331, 387] on button "Search" at bounding box center [315, 393] width 148 height 35
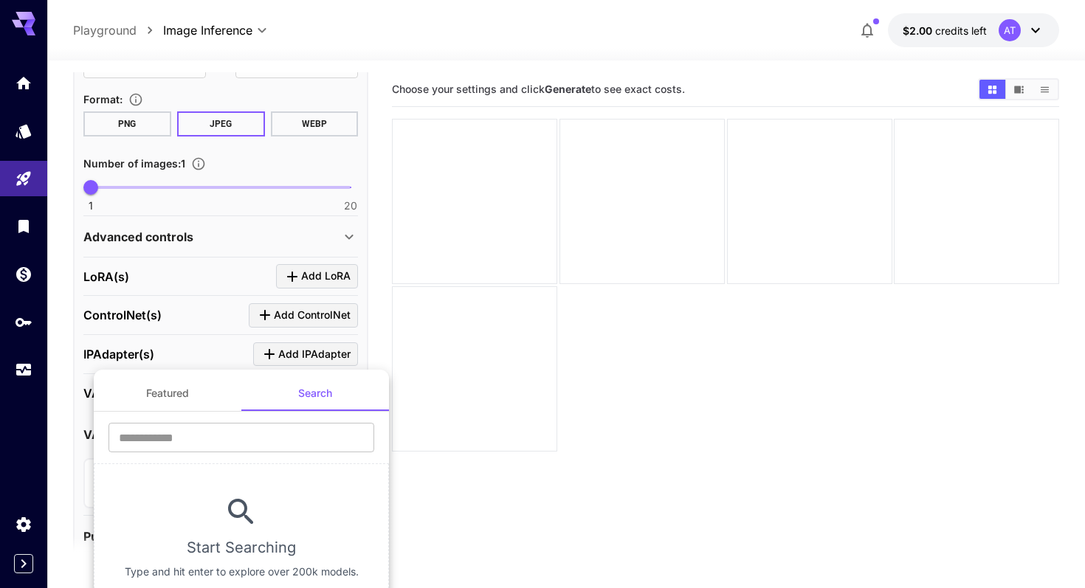
click at [214, 357] on div at bounding box center [542, 294] width 1085 height 588
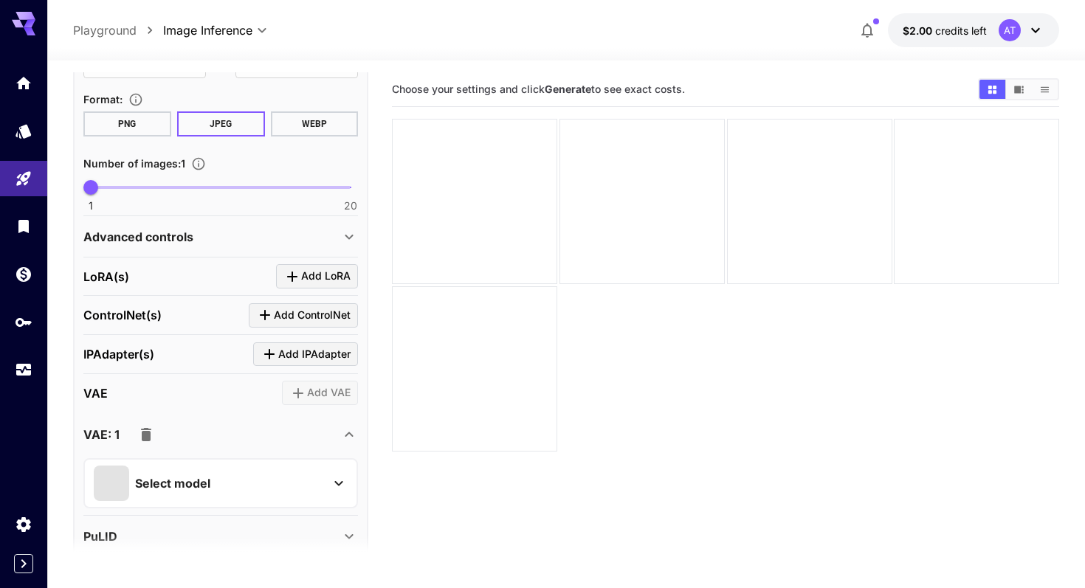
click at [147, 436] on icon "button" at bounding box center [146, 434] width 10 height 13
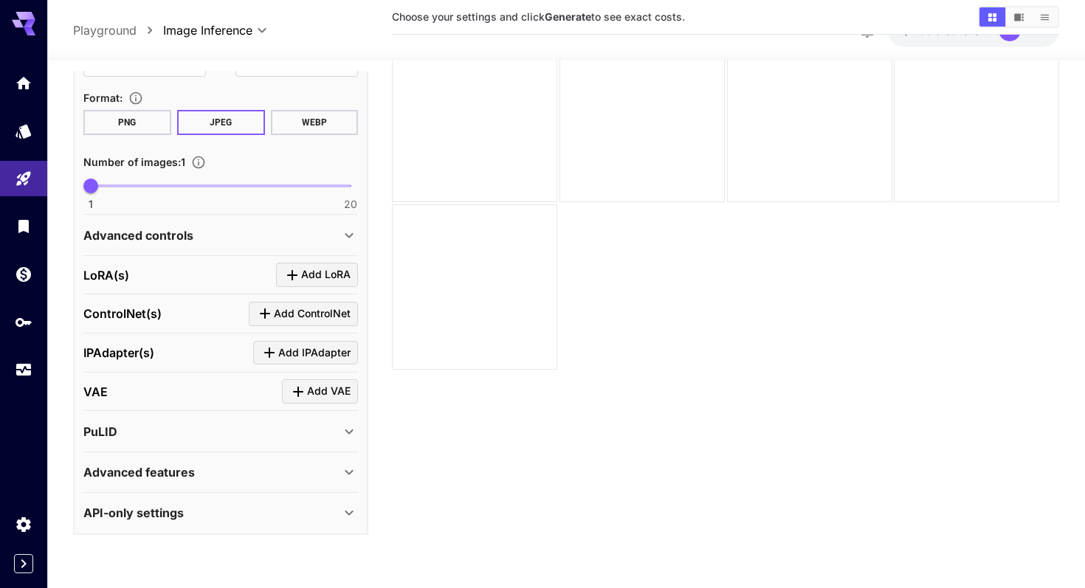
scroll to position [105, 0]
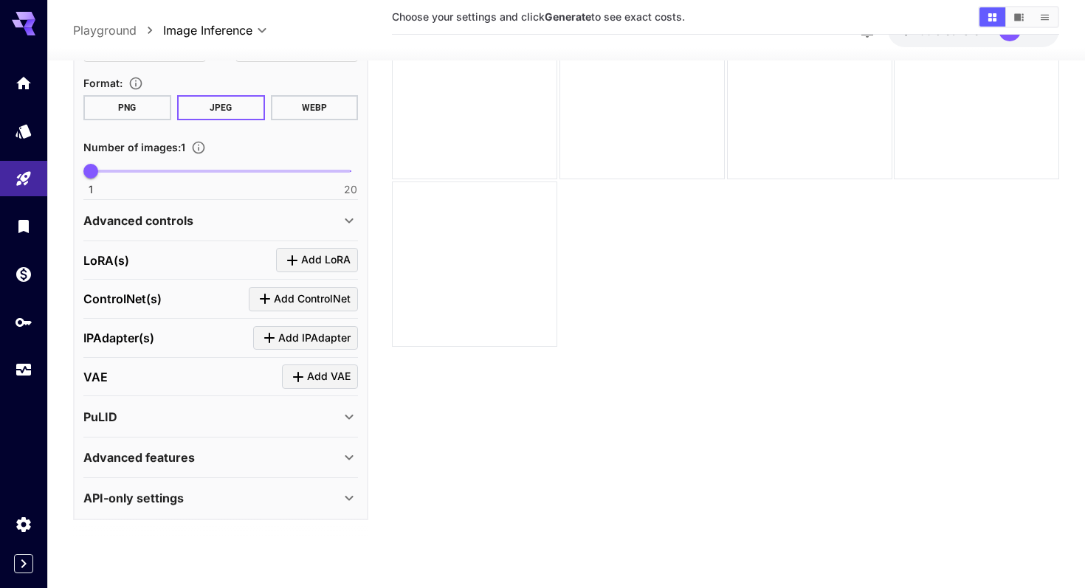
click at [175, 500] on p "API-only settings" at bounding box center [133, 498] width 100 height 18
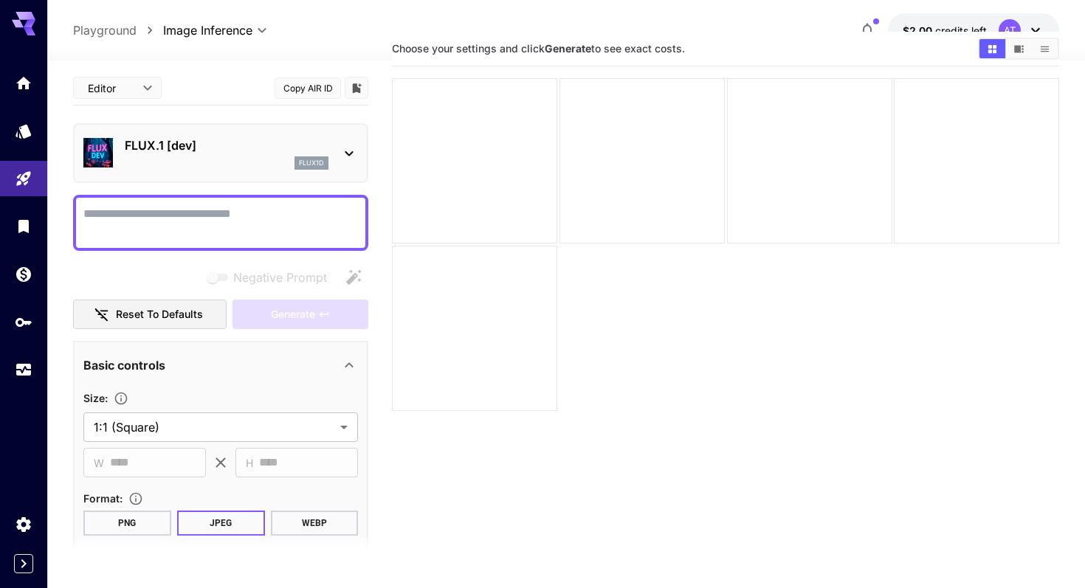
scroll to position [0, 0]
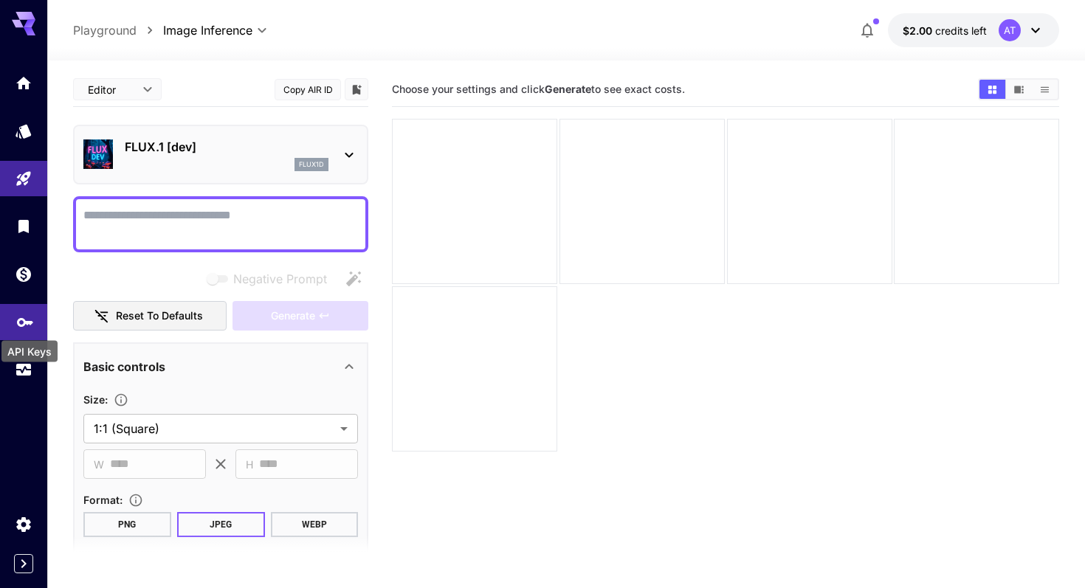
click at [30, 326] on icon "API Keys" at bounding box center [25, 318] width 18 height 18
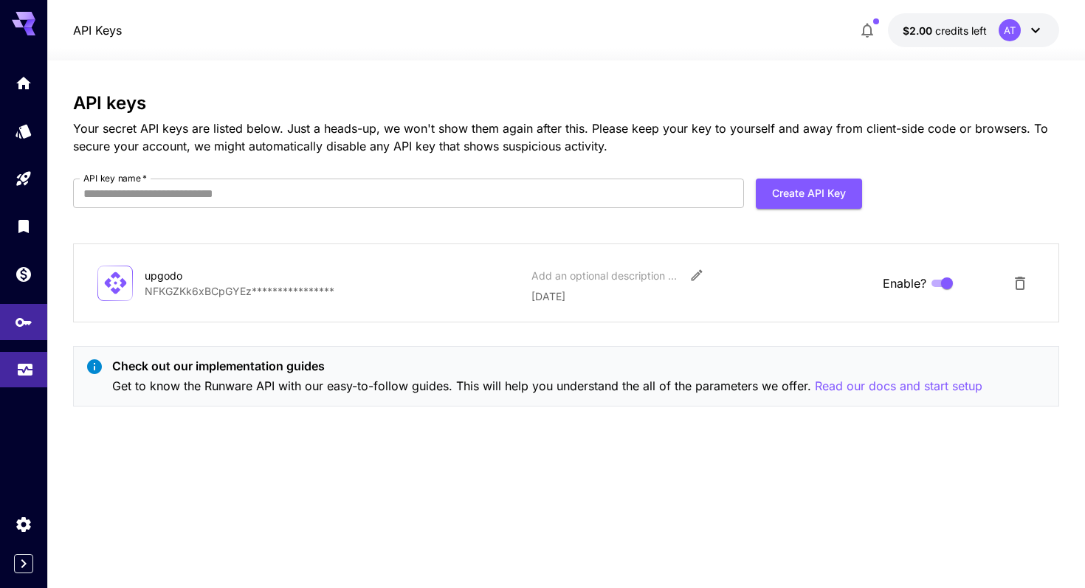
click at [9, 362] on link at bounding box center [23, 370] width 47 height 36
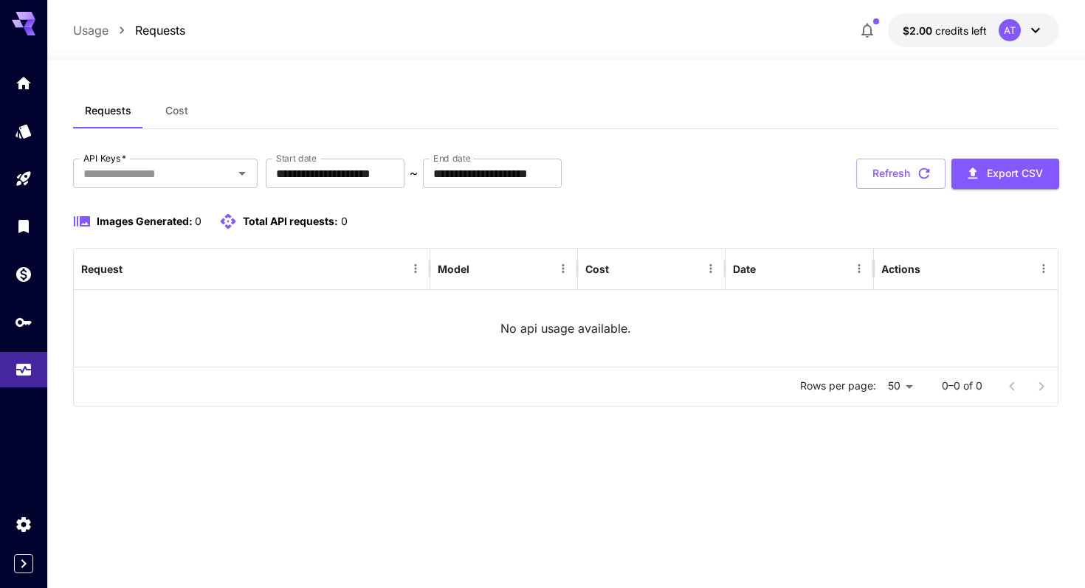
click at [195, 115] on button "Cost" at bounding box center [176, 110] width 66 height 35
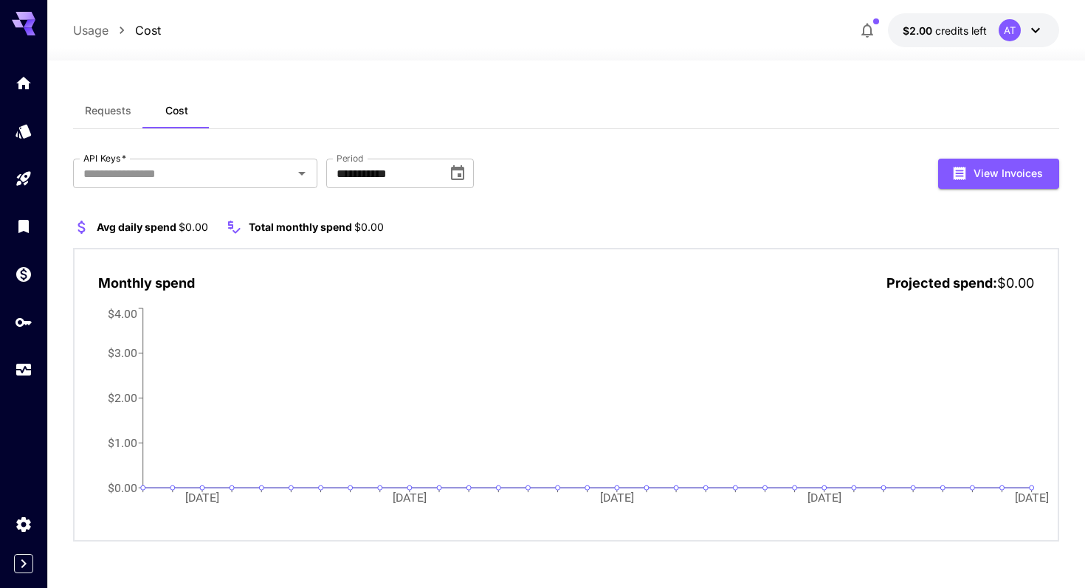
click at [145, 121] on button "Cost" at bounding box center [176, 110] width 66 height 35
click at [104, 125] on button "Requests" at bounding box center [108, 110] width 70 height 35
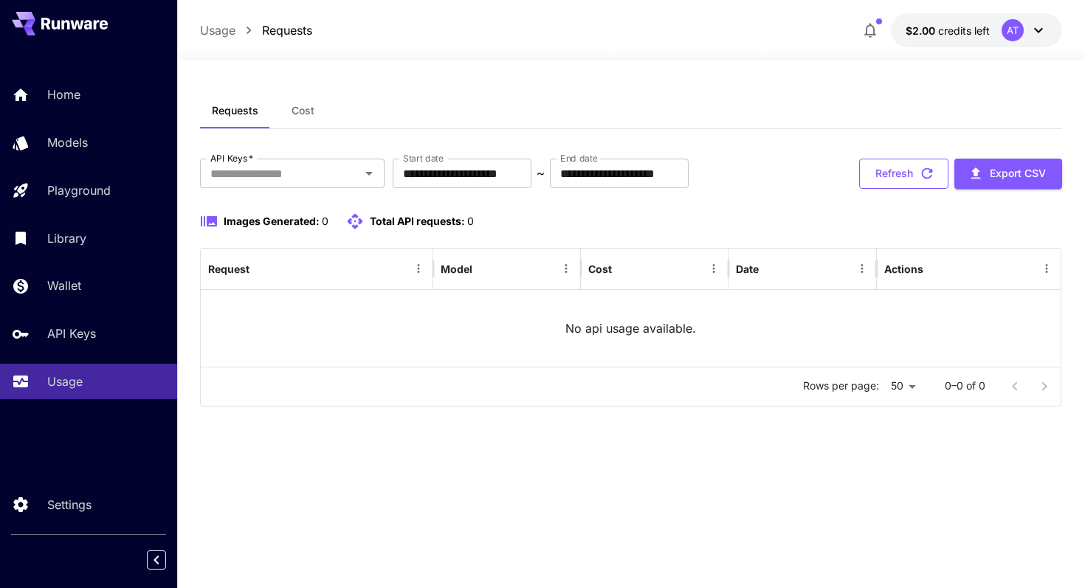
click at [886, 174] on button "Refresh" at bounding box center [903, 174] width 89 height 30
click at [313, 106] on span "Cost" at bounding box center [303, 110] width 23 height 13
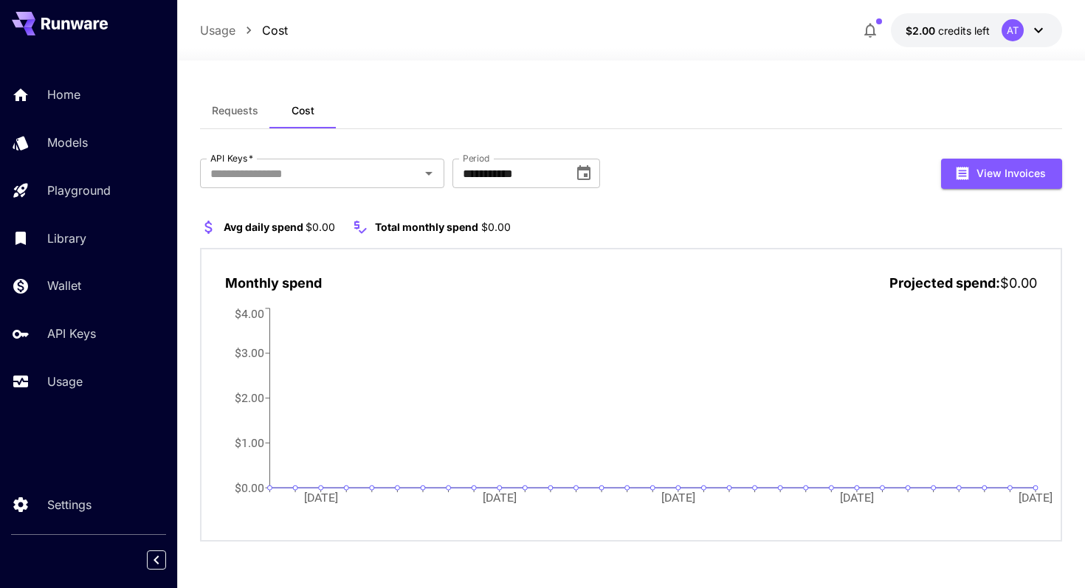
click at [236, 113] on span "Requests" at bounding box center [235, 110] width 47 height 13
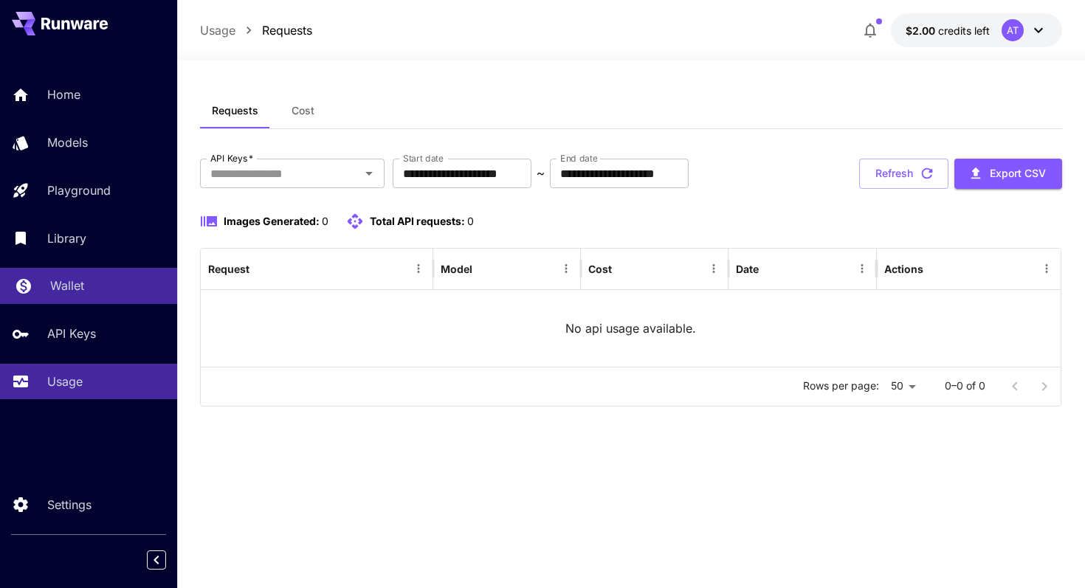
click at [94, 281] on div "Wallet" at bounding box center [107, 286] width 115 height 18
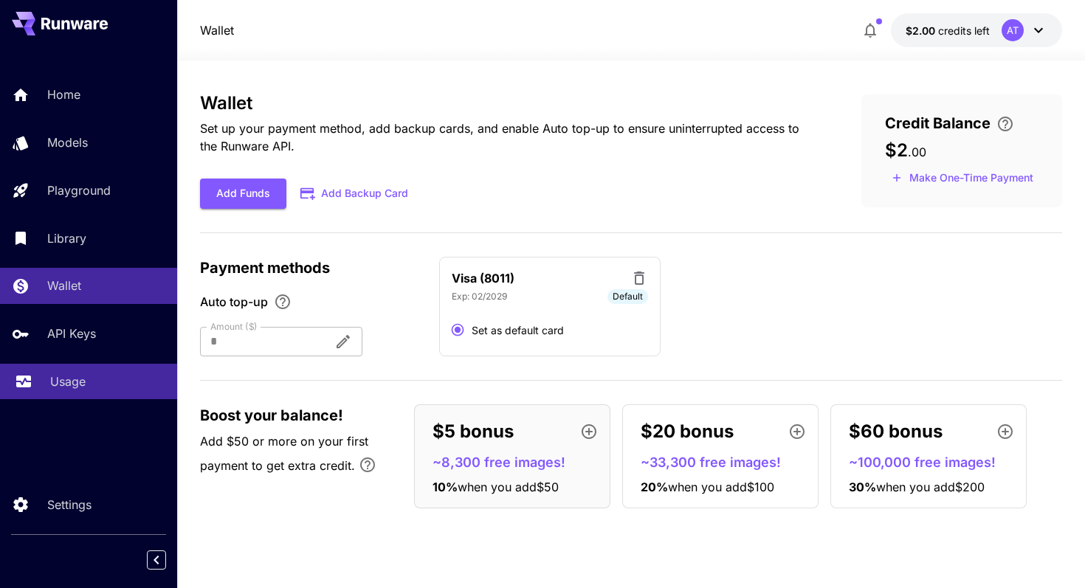
click at [70, 400] on link "Usage" at bounding box center [88, 382] width 177 height 36
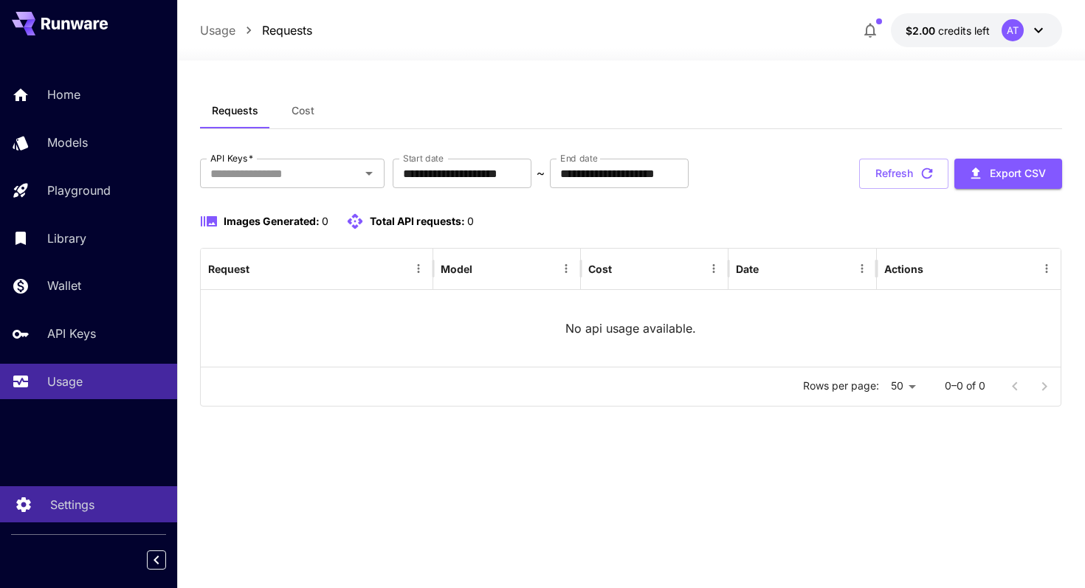
click at [92, 497] on p "Settings" at bounding box center [72, 505] width 44 height 18
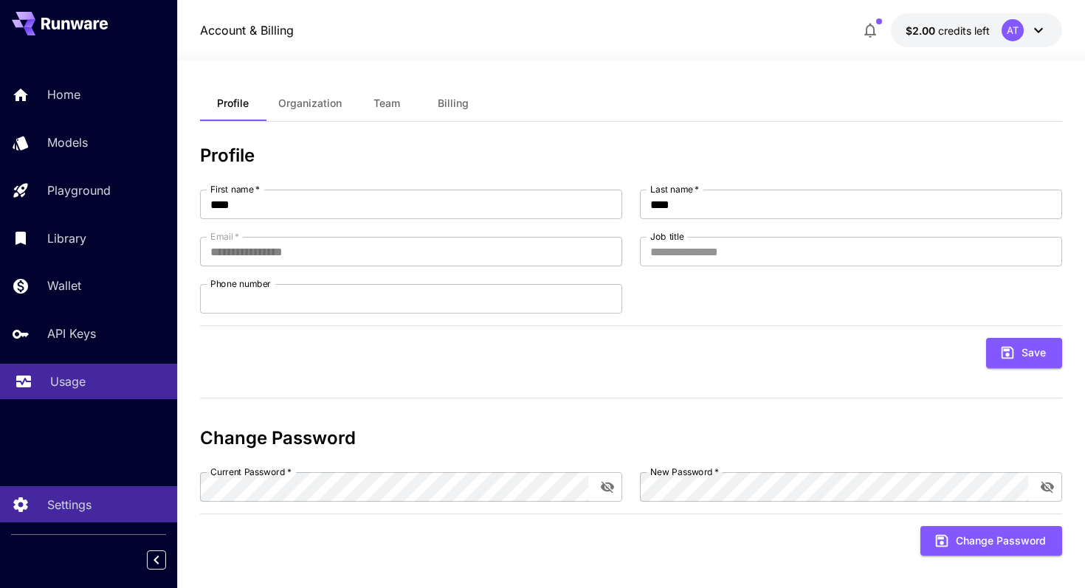
scroll to position [6, 0]
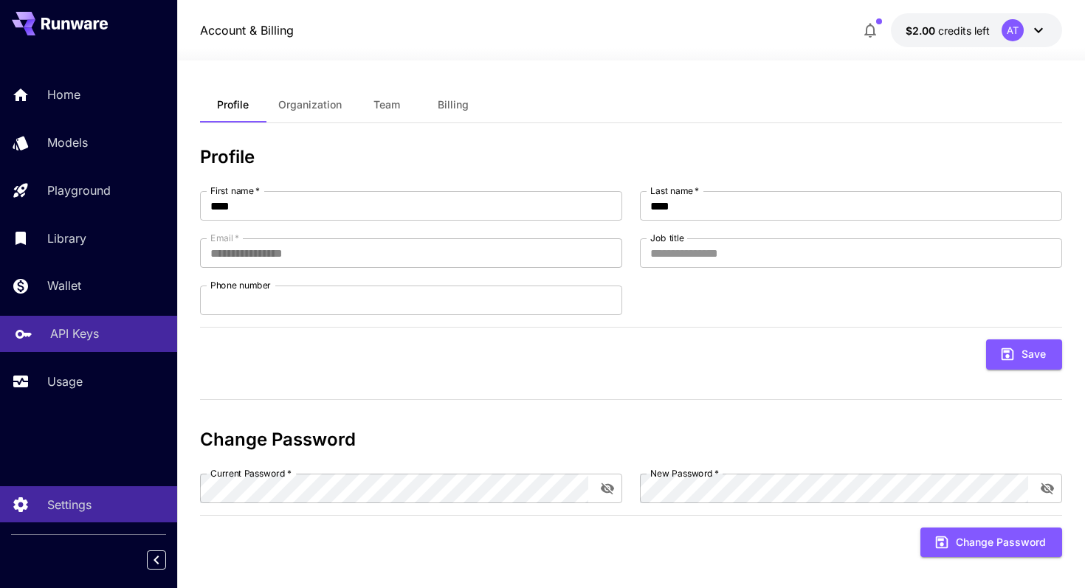
click at [96, 319] on link "API Keys" at bounding box center [88, 334] width 177 height 36
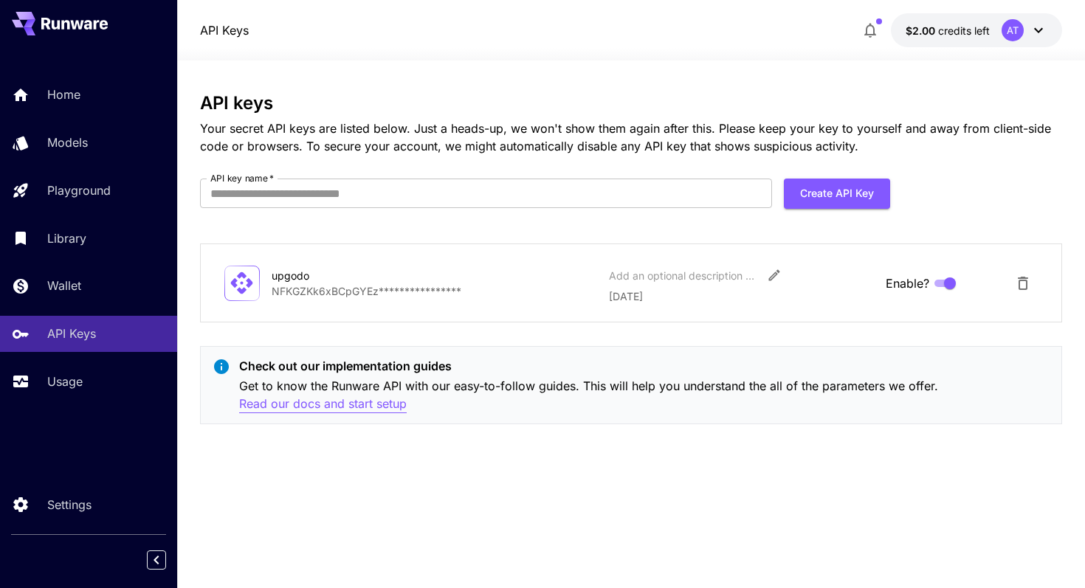
click at [340, 404] on p "Read our docs and start setup" at bounding box center [323, 404] width 168 height 18
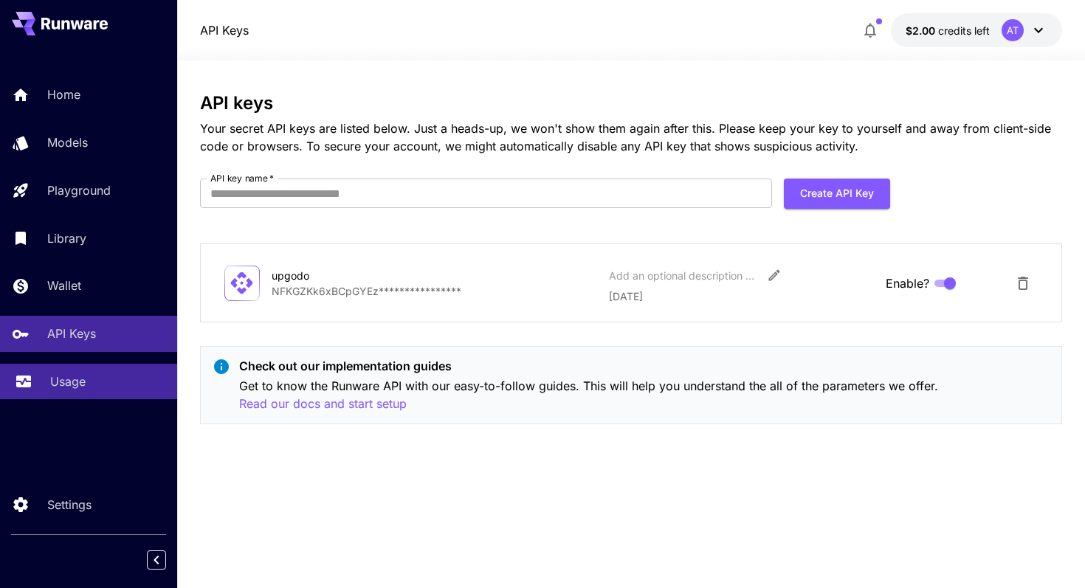
click at [72, 385] on p "Usage" at bounding box center [67, 382] width 35 height 18
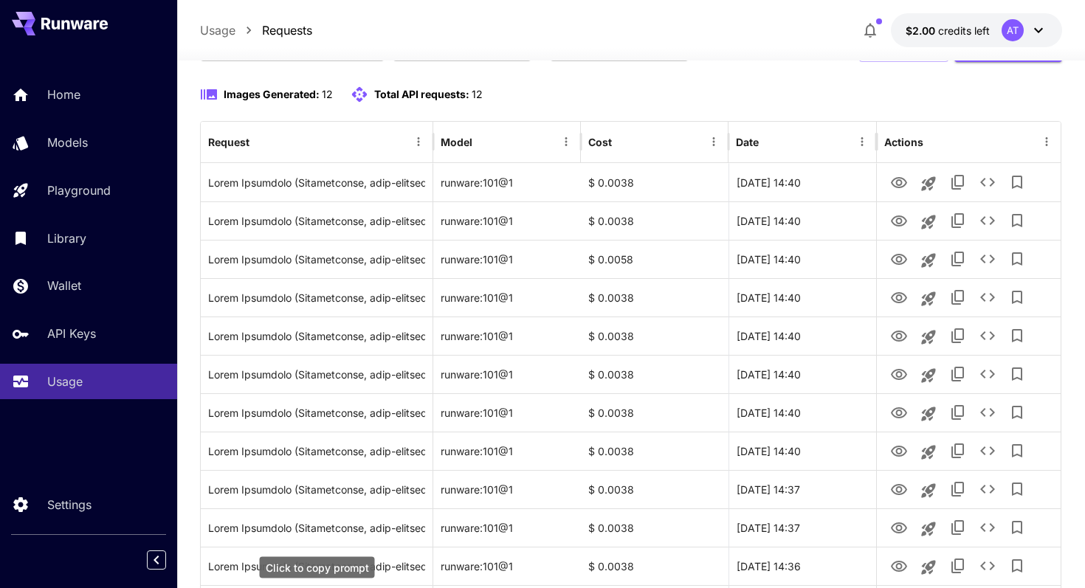
scroll to position [82, 0]
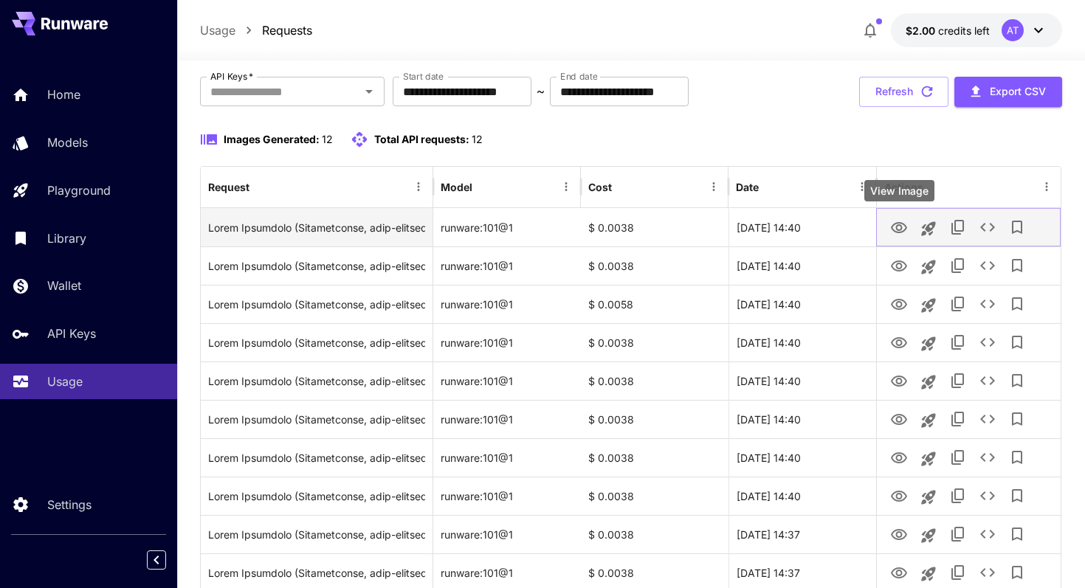
click at [899, 229] on icon "View Image" at bounding box center [899, 228] width 18 height 18
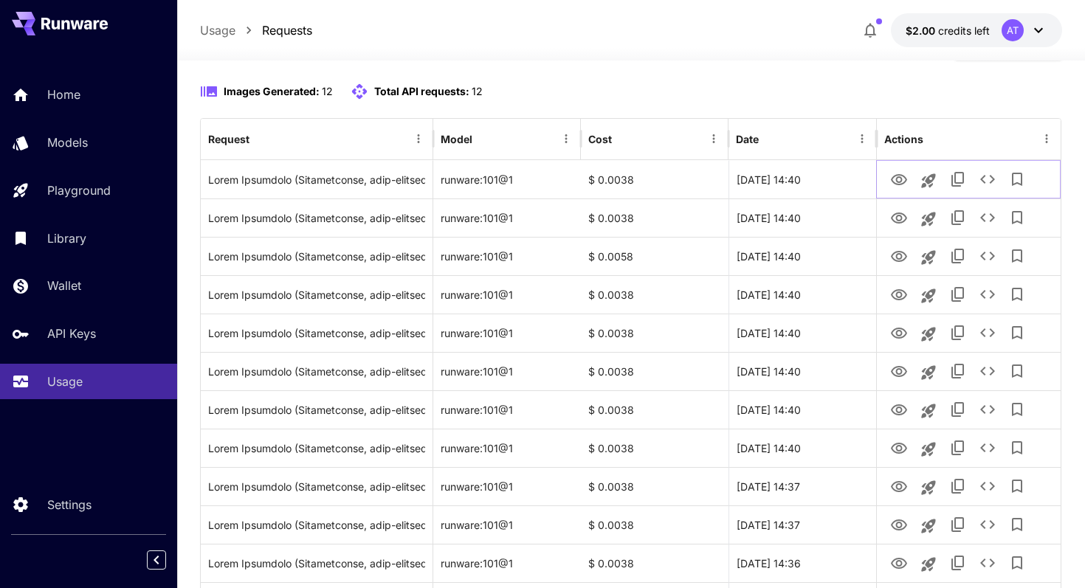
scroll to position [246, 0]
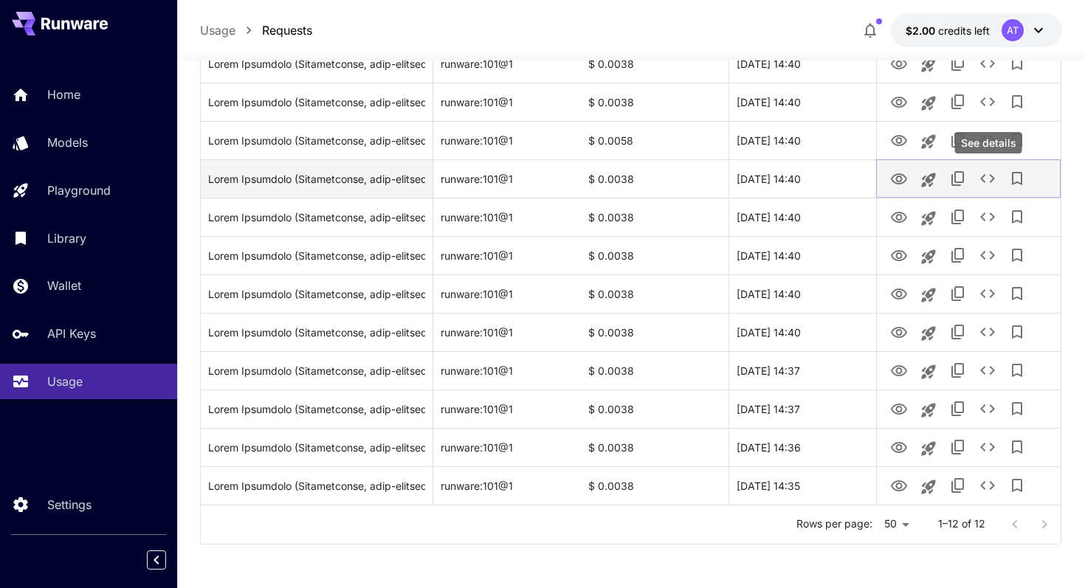
click at [982, 179] on icon "See details" at bounding box center [987, 178] width 15 height 9
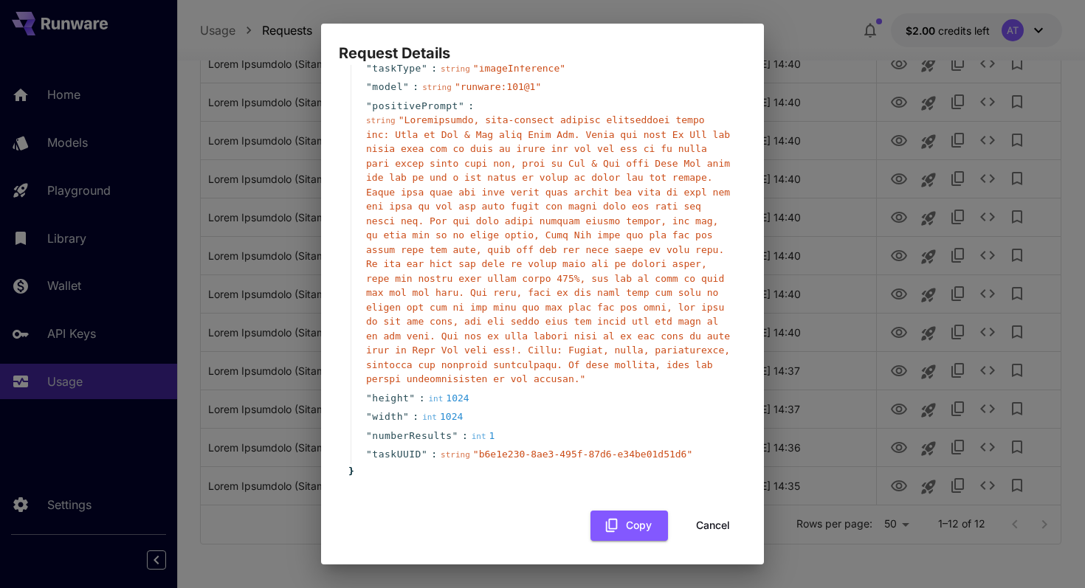
scroll to position [49, 0]
click at [506, 443] on div "" taskUUID " : string " b6e1e230-8ae3-495f-87d6-e34be01d51d6 "" at bounding box center [545, 452] width 388 height 19
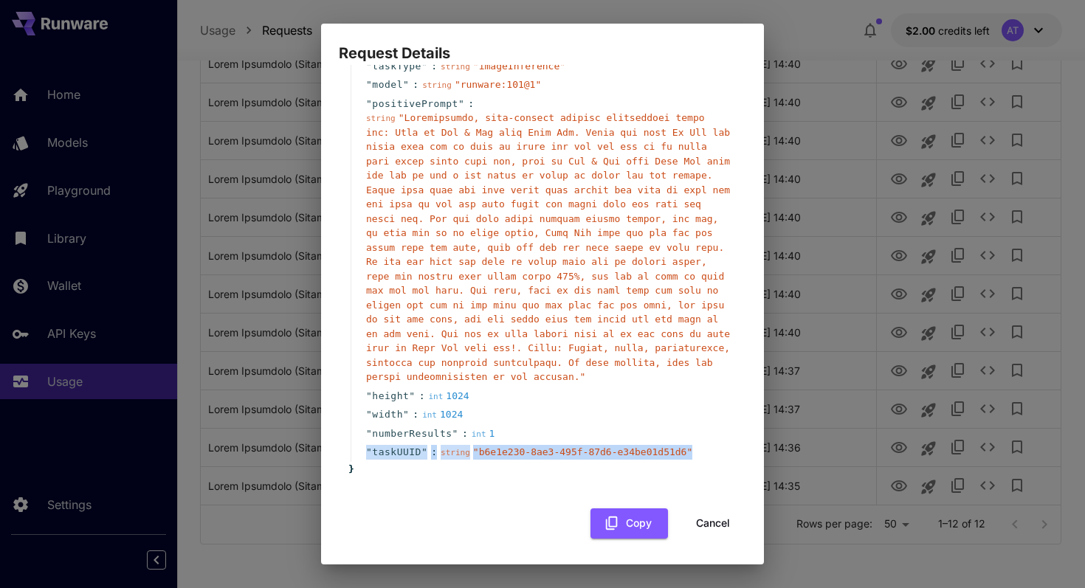
click at [595, 423] on div "" width " : int 1024" at bounding box center [545, 414] width 388 height 19
click at [700, 519] on button "Cancel" at bounding box center [713, 524] width 66 height 30
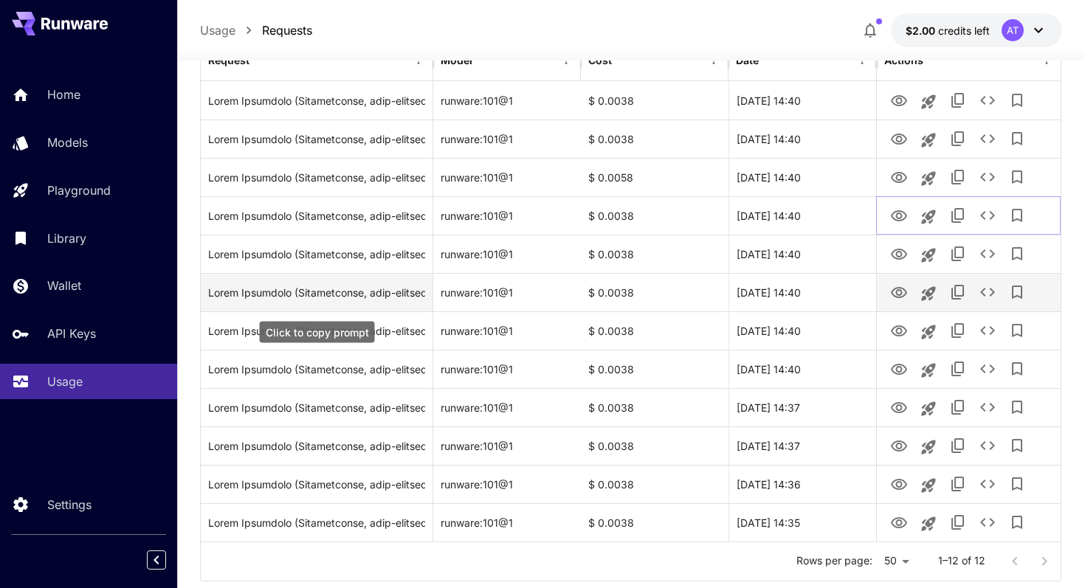
scroll to position [212, 0]
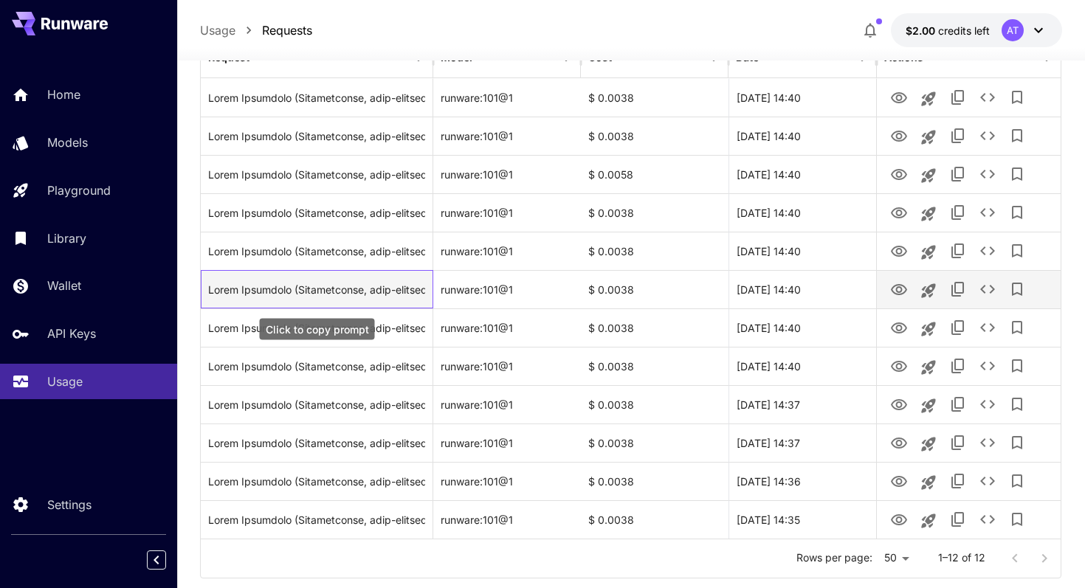
click at [402, 297] on div "Click to copy prompt" at bounding box center [316, 290] width 217 height 38
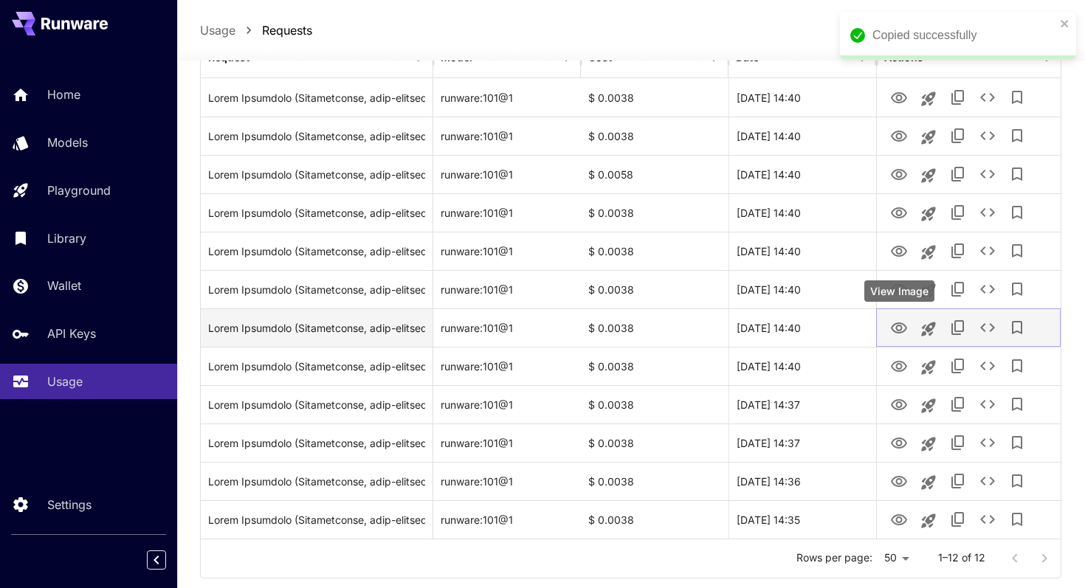
click at [904, 325] on icon "View Image" at bounding box center [899, 328] width 16 height 11
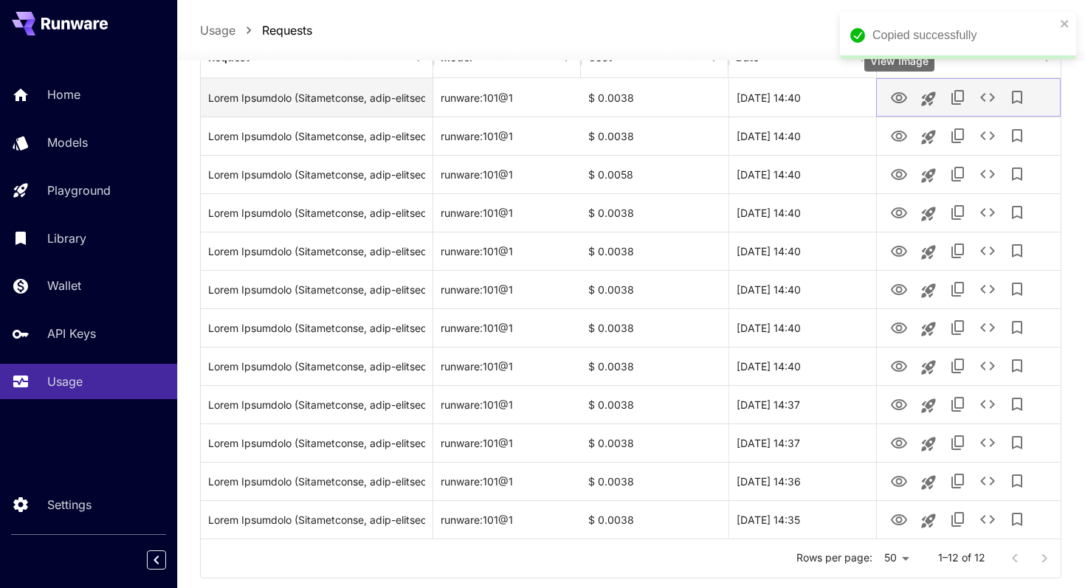
click at [905, 93] on icon "View Image" at bounding box center [899, 98] width 18 height 18
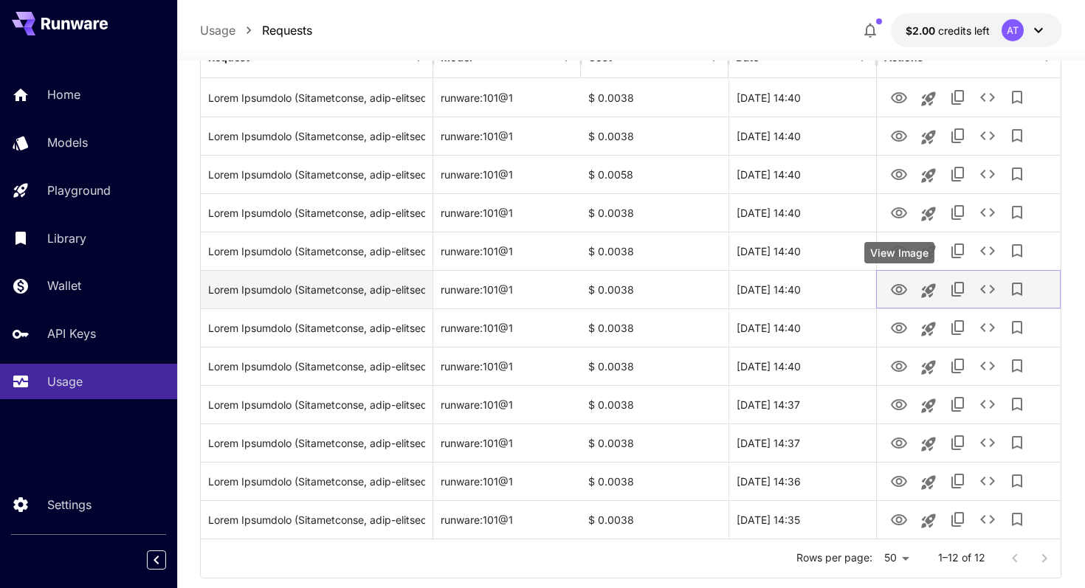
click at [900, 292] on icon "View Image" at bounding box center [899, 289] width 16 height 11
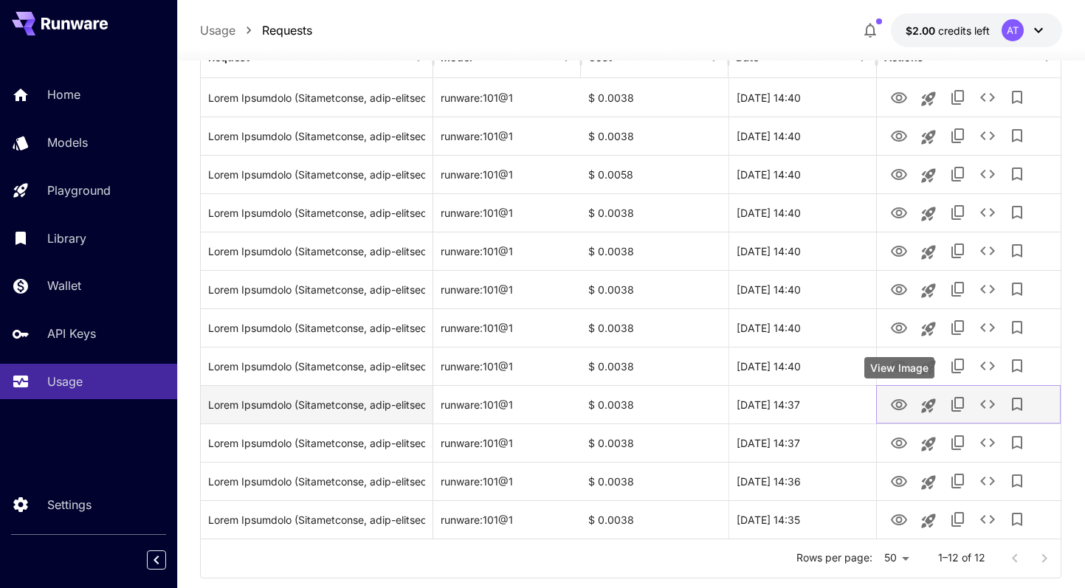
click at [892, 403] on icon "View Image" at bounding box center [899, 404] width 16 height 11
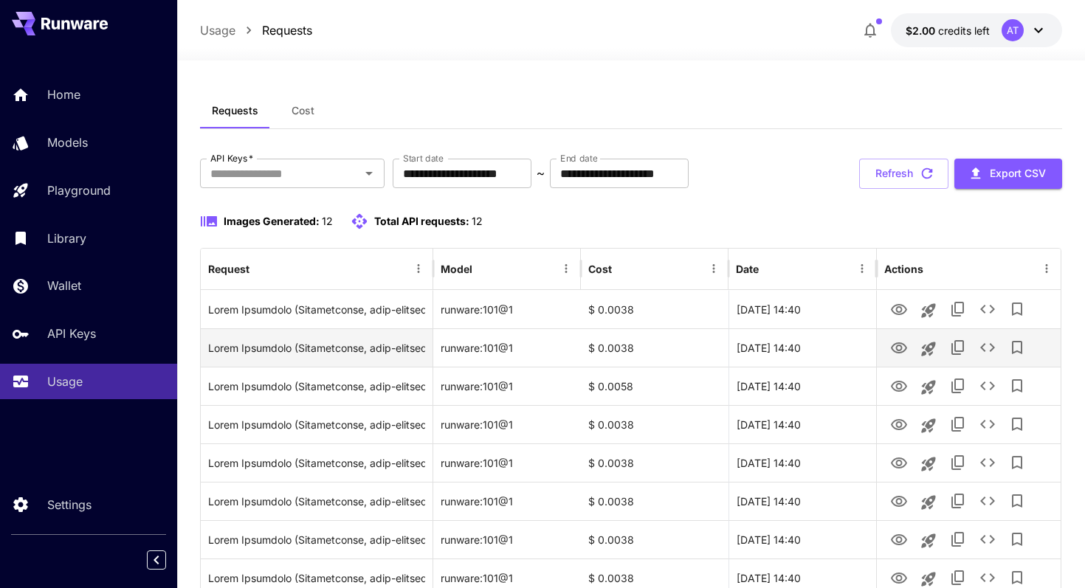
scroll to position [3, 0]
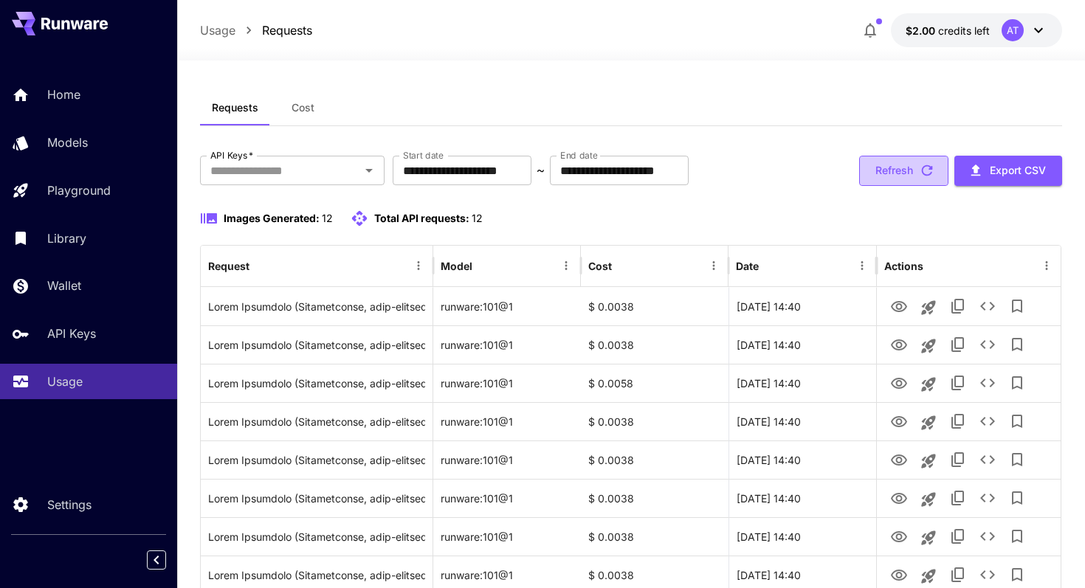
click at [904, 179] on button "Refresh" at bounding box center [903, 171] width 89 height 30
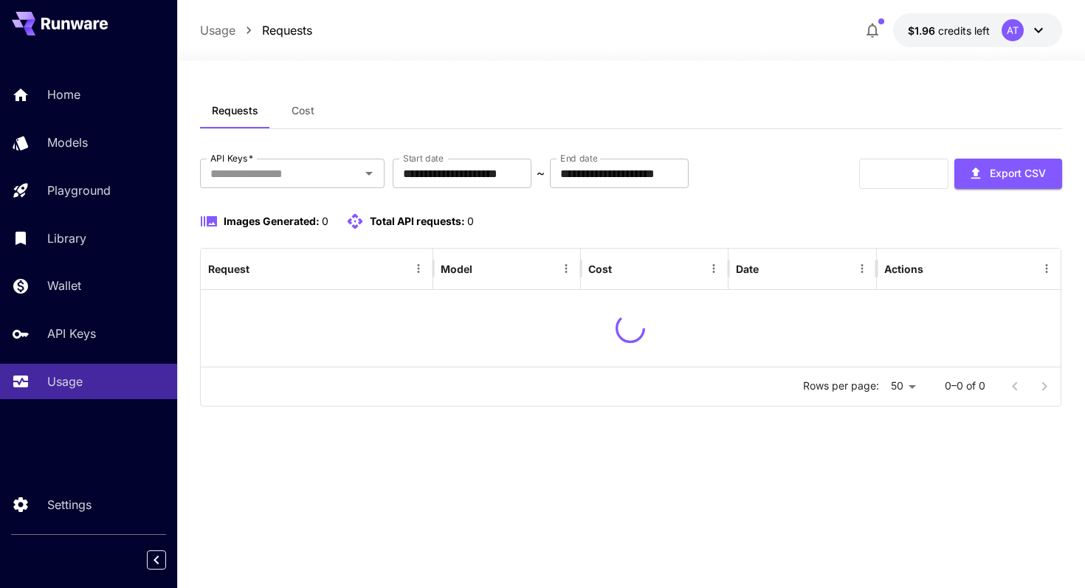
scroll to position [3, 0]
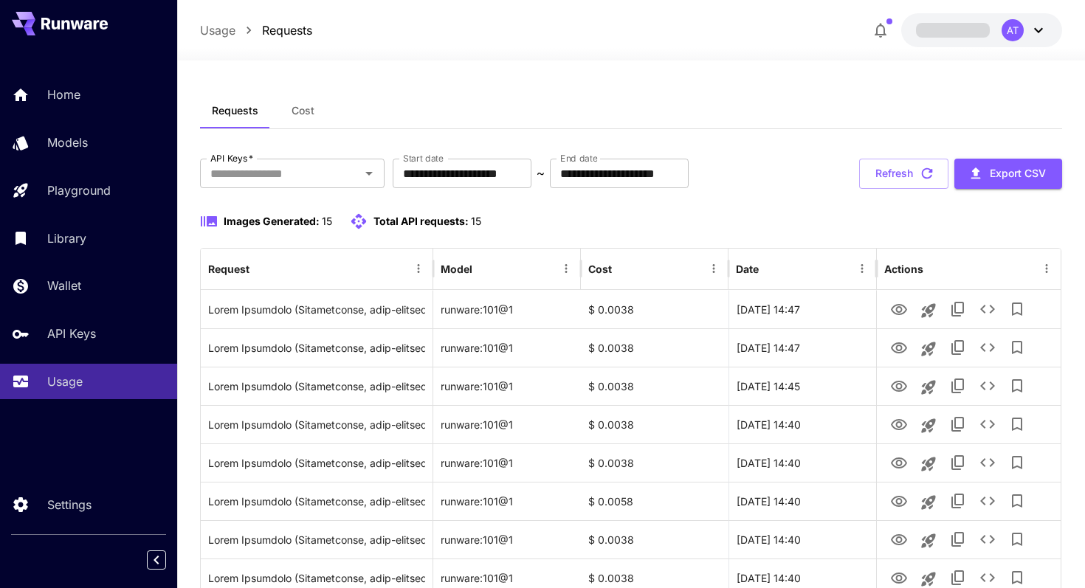
scroll to position [3, 0]
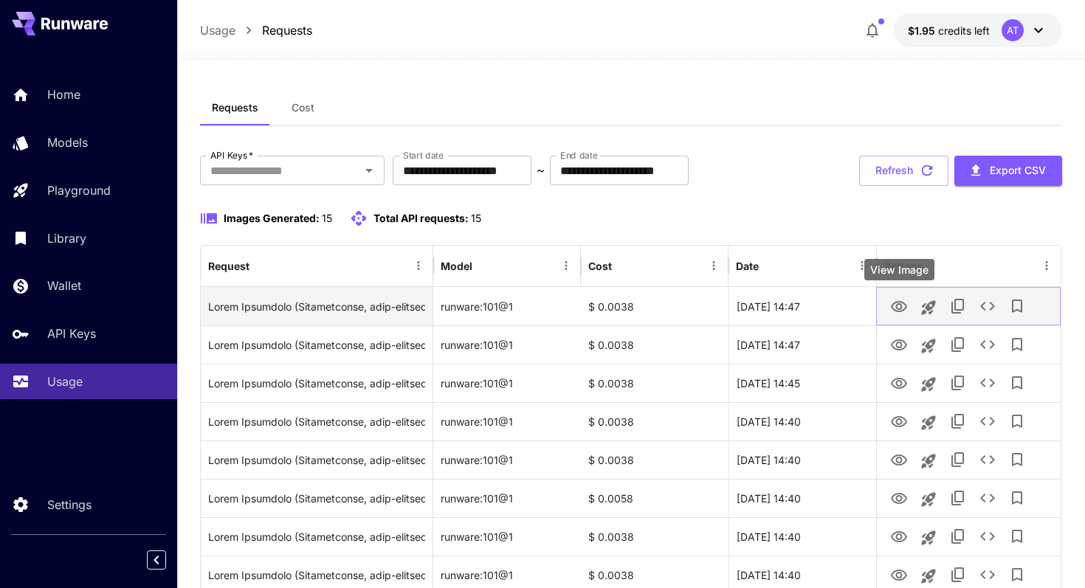
click at [893, 303] on icon "View Image" at bounding box center [899, 306] width 16 height 11
